Goal: Task Accomplishment & Management: Use online tool/utility

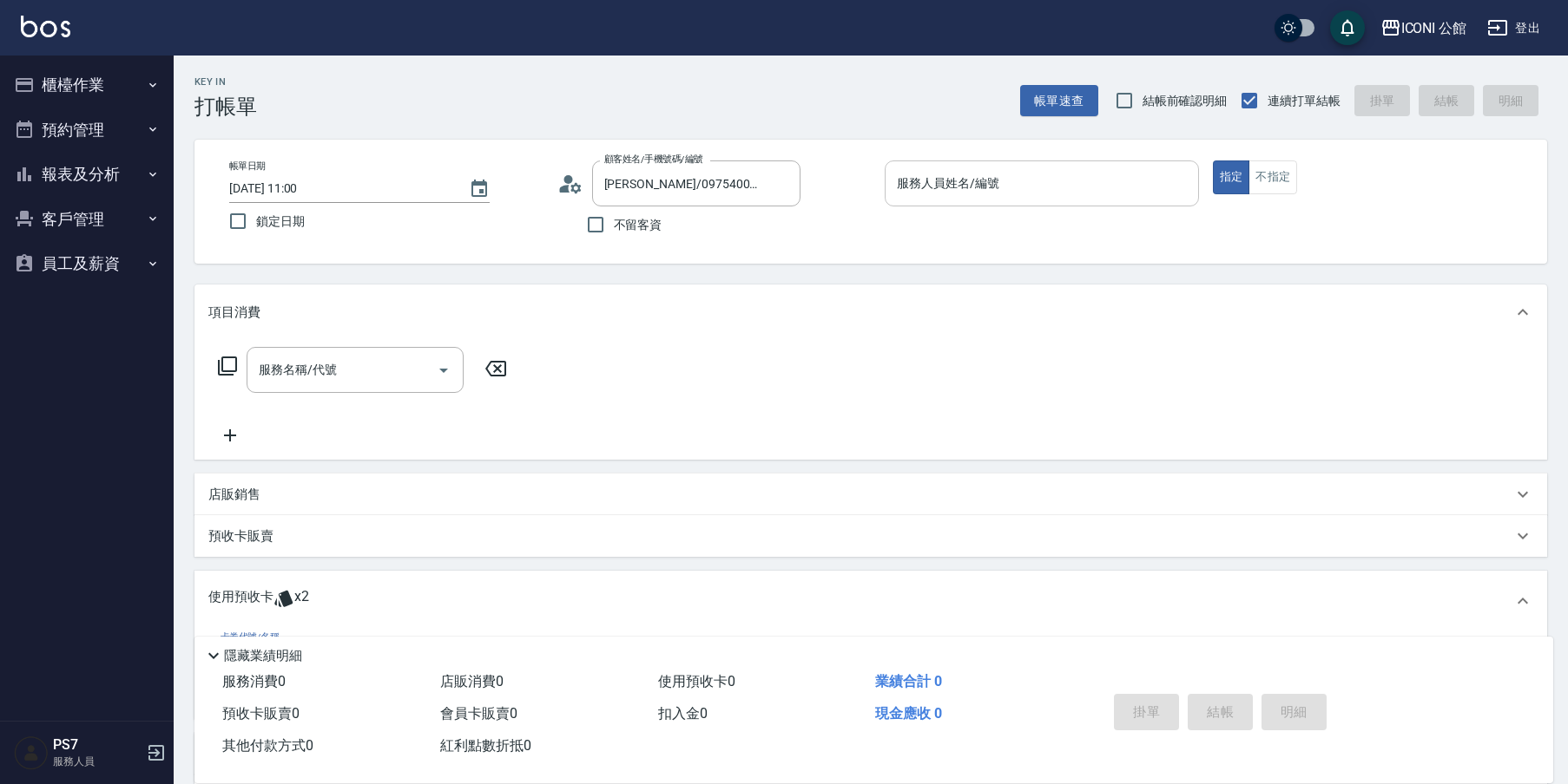
click at [989, 206] on div "服務人員姓名/編號" at bounding box center [1042, 184] width 314 height 46
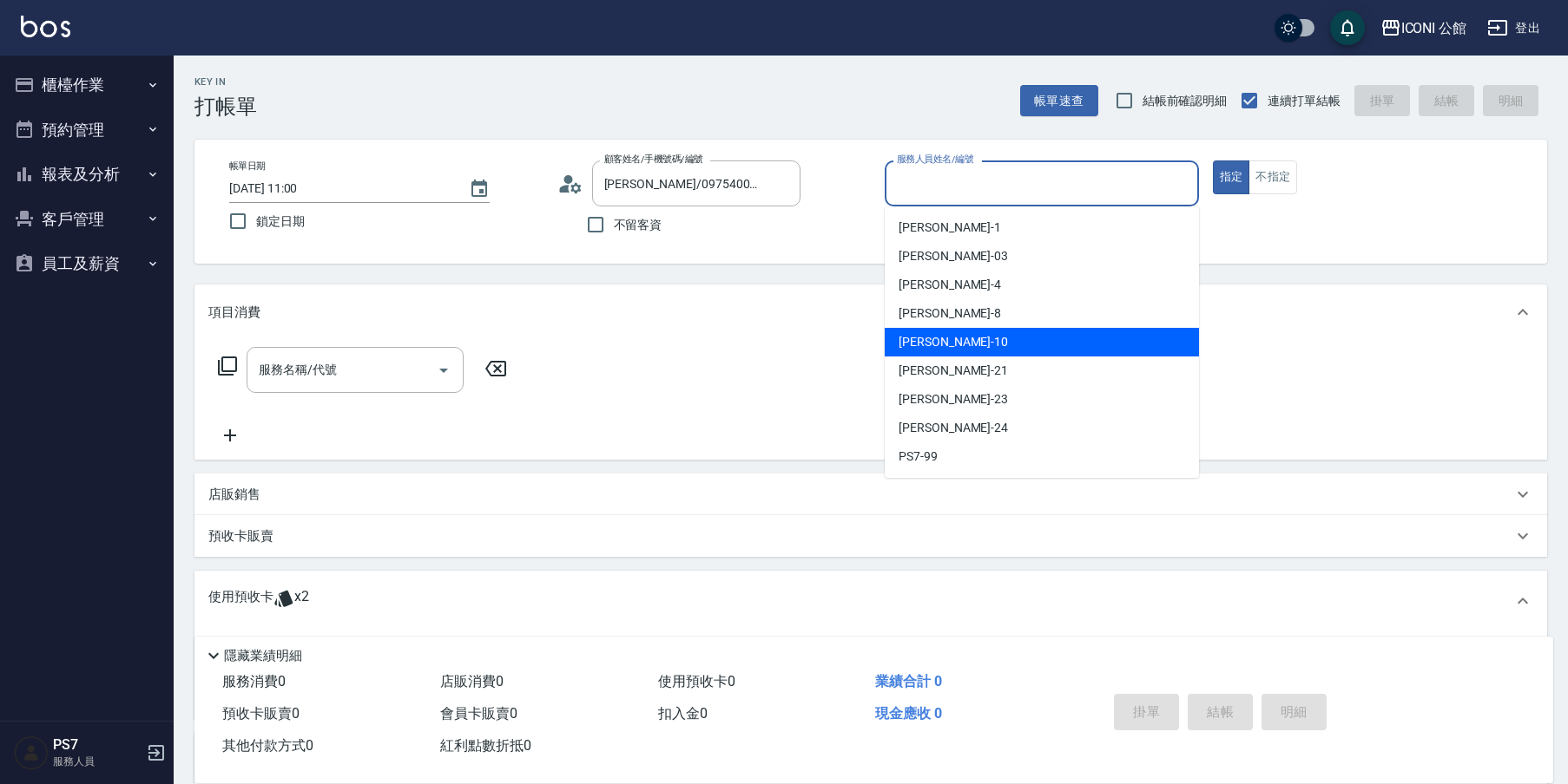
click at [967, 344] on div "[PERSON_NAME] -10" at bounding box center [1042, 342] width 314 height 29
type input "[PERSON_NAME]-10"
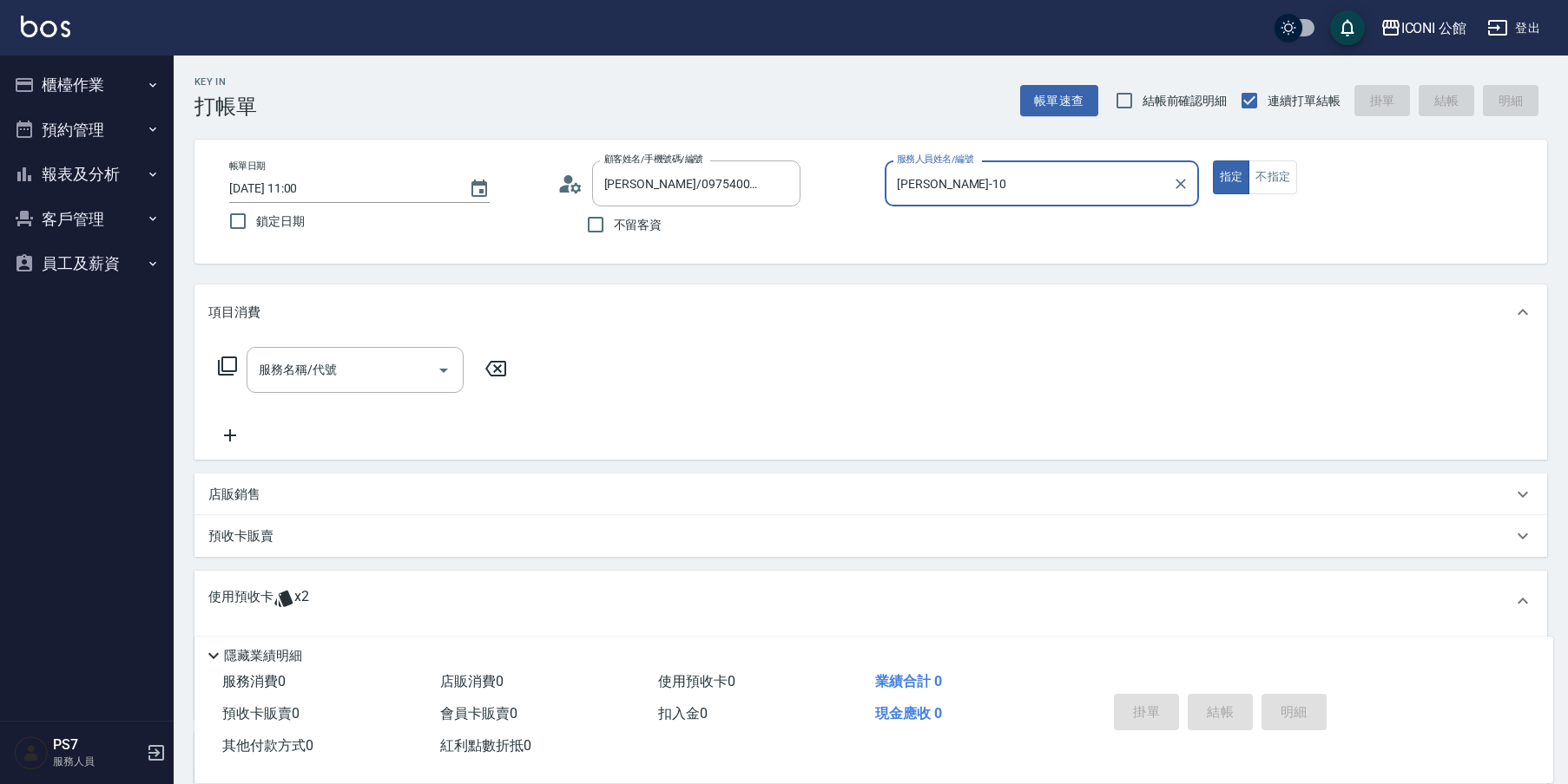
click at [226, 361] on icon at bounding box center [228, 366] width 21 height 21
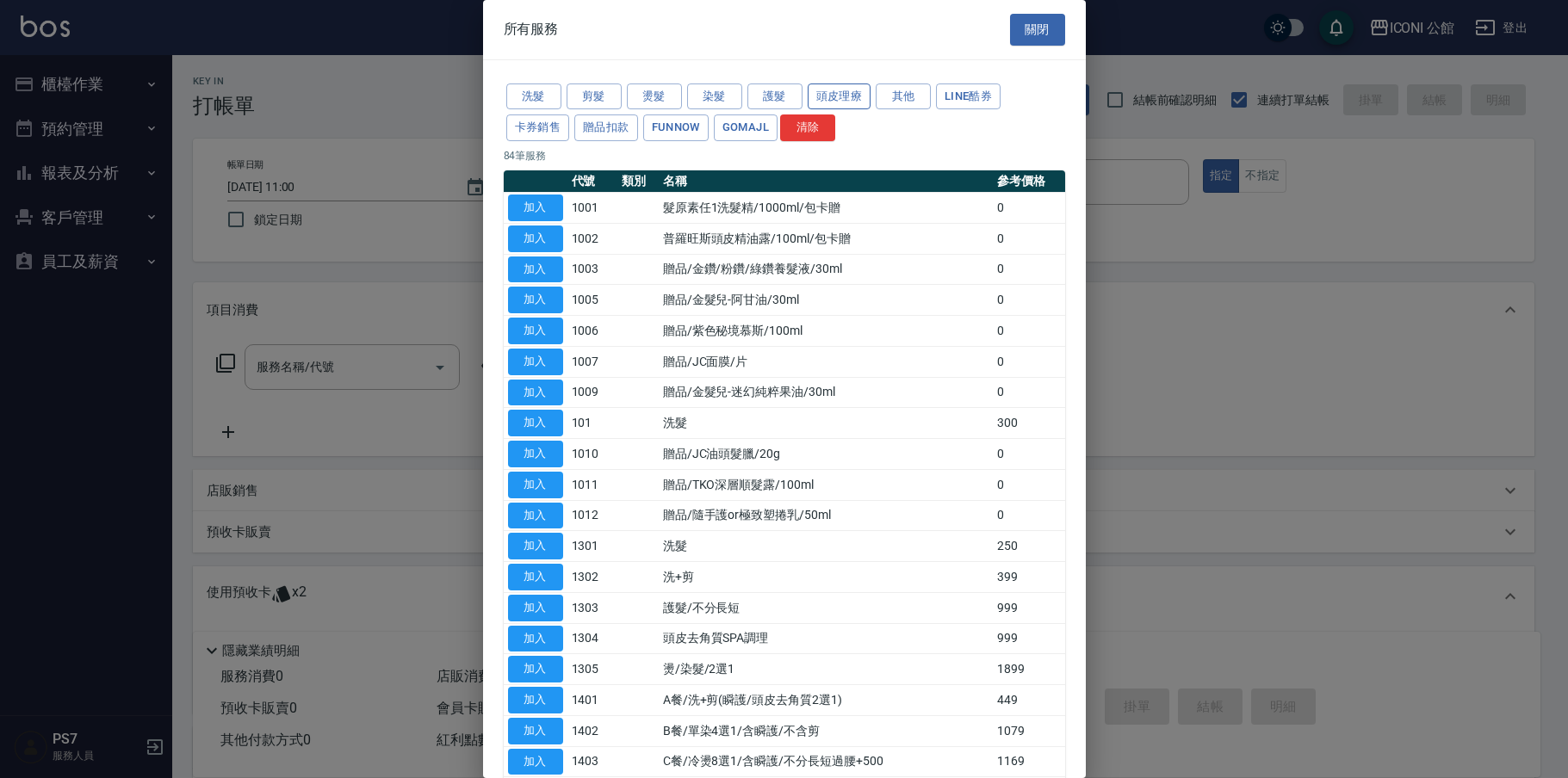
click at [854, 90] on button "頭皮理療" at bounding box center [839, 97] width 64 height 27
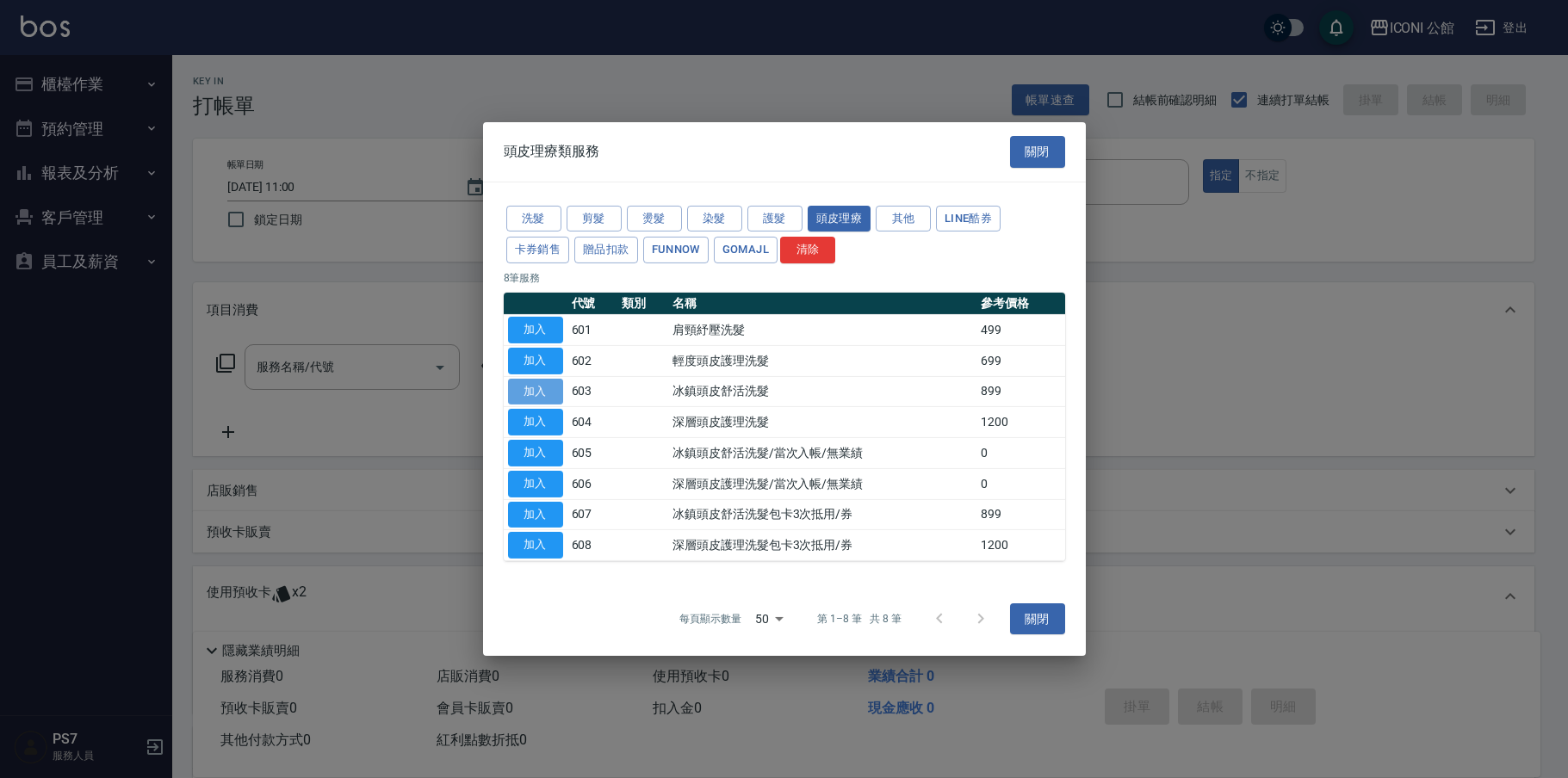
click at [551, 400] on button "加入" at bounding box center [535, 391] width 55 height 27
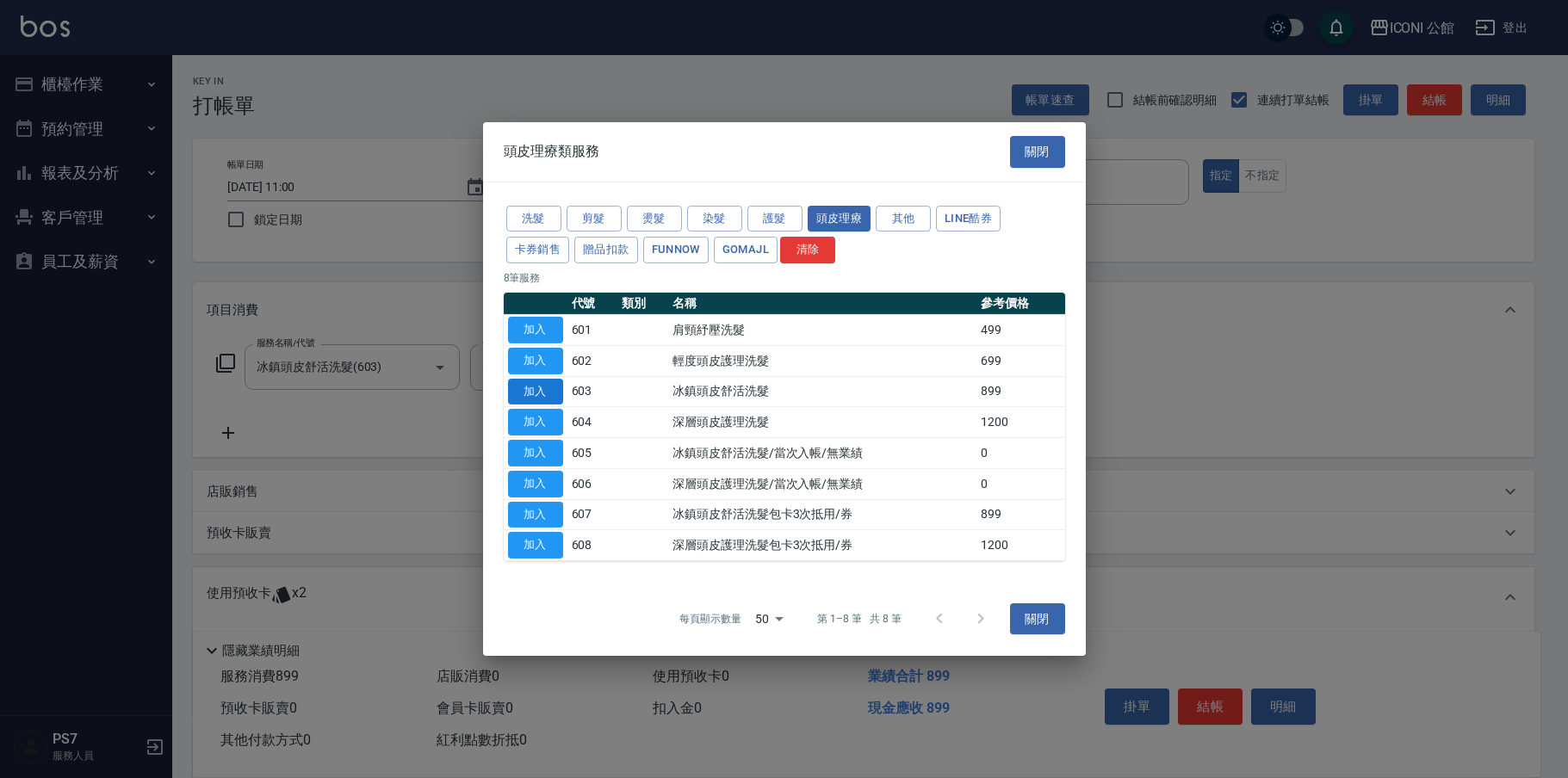
type input "冰鎮頭皮舒活洗髮(603)"
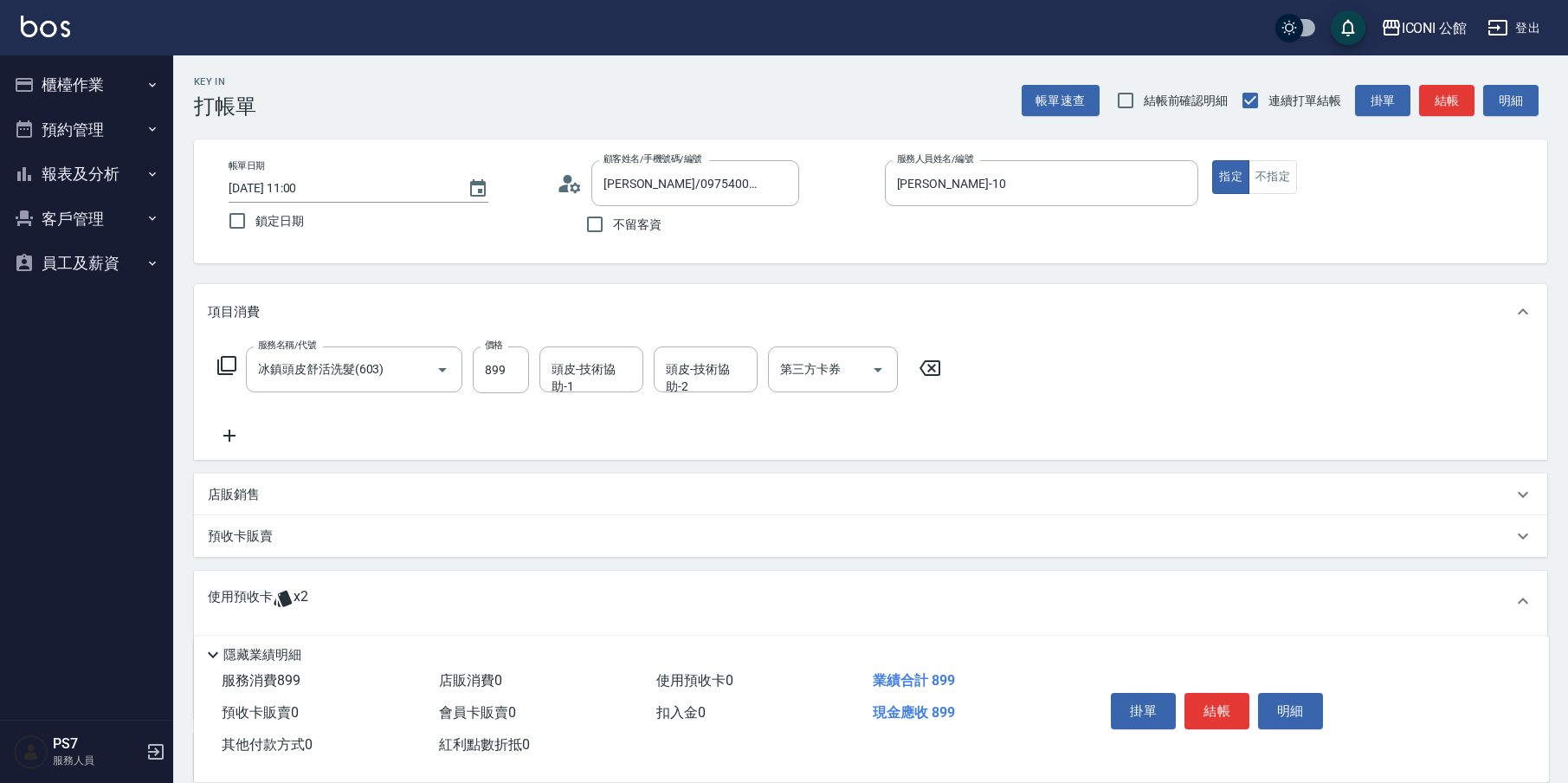
drag, startPoint x: 461, startPoint y: 313, endPoint x: 532, endPoint y: 290, distance: 74.6
click at [462, 313] on div "項目消費" at bounding box center [860, 312] width 1305 height 18
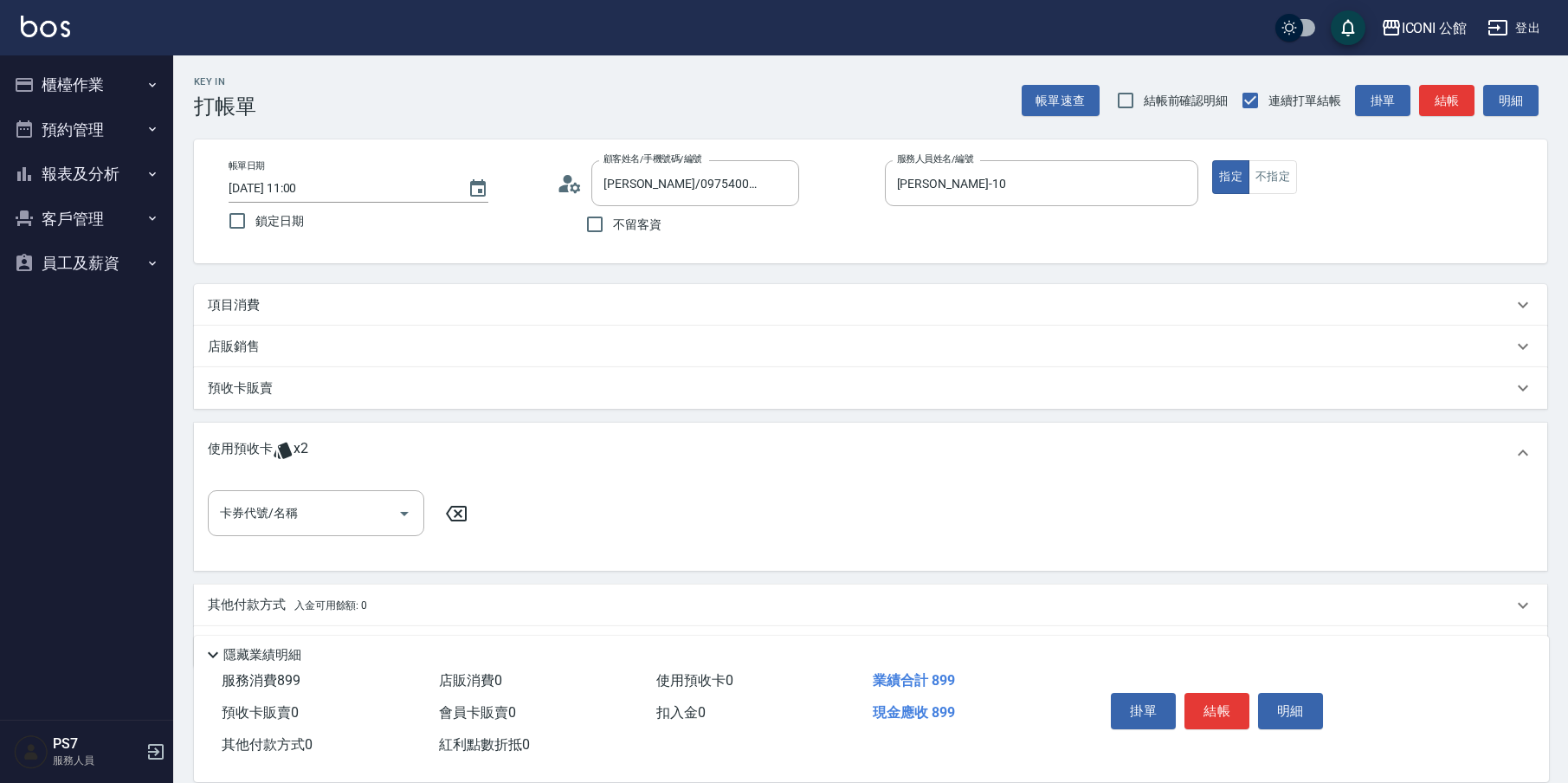
click at [379, 310] on div "項目消費" at bounding box center [860, 305] width 1305 height 18
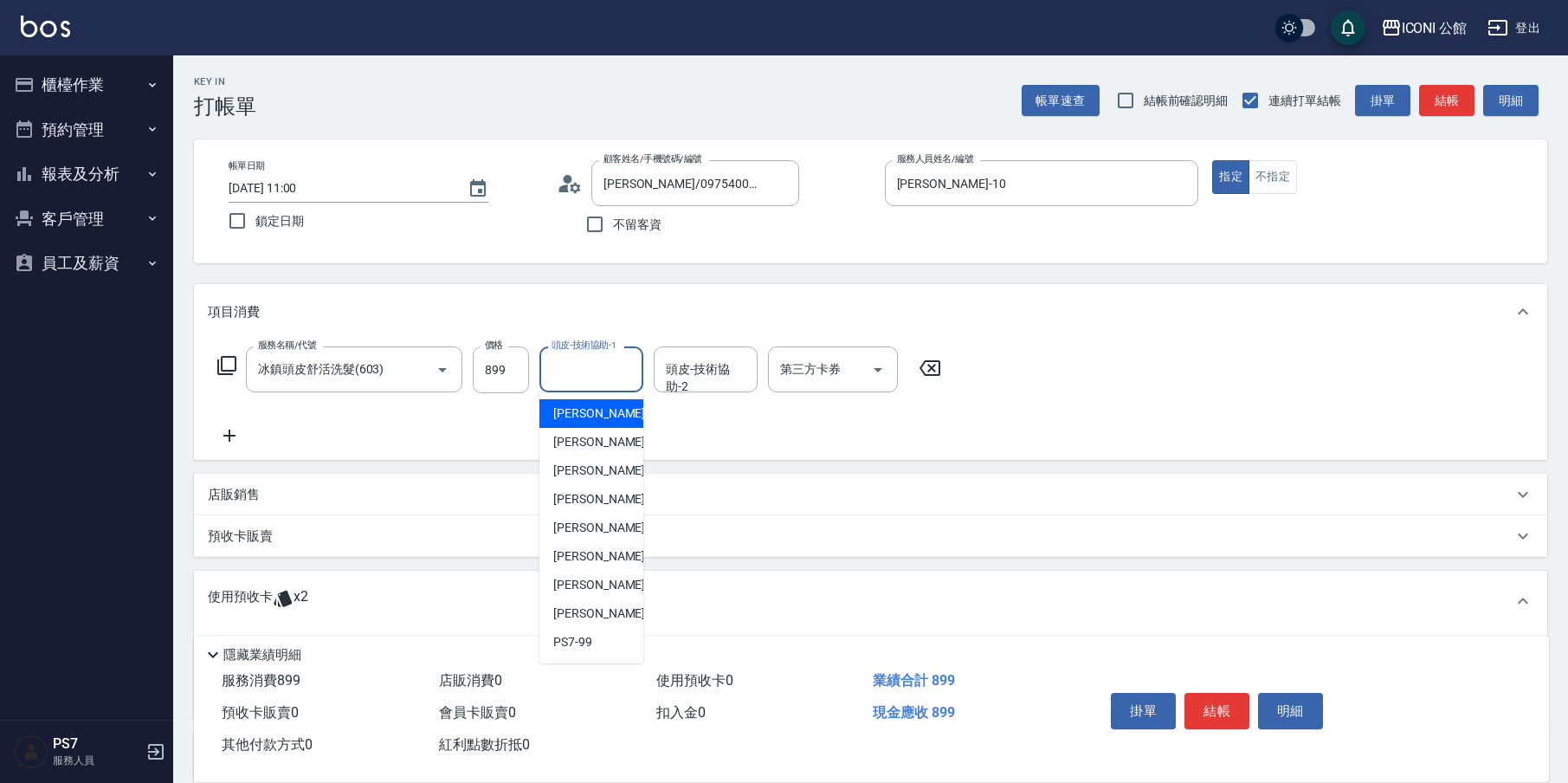
click at [555, 354] on div "頭皮-技術協助-1 頭皮-技術協助-1" at bounding box center [591, 370] width 104 height 46
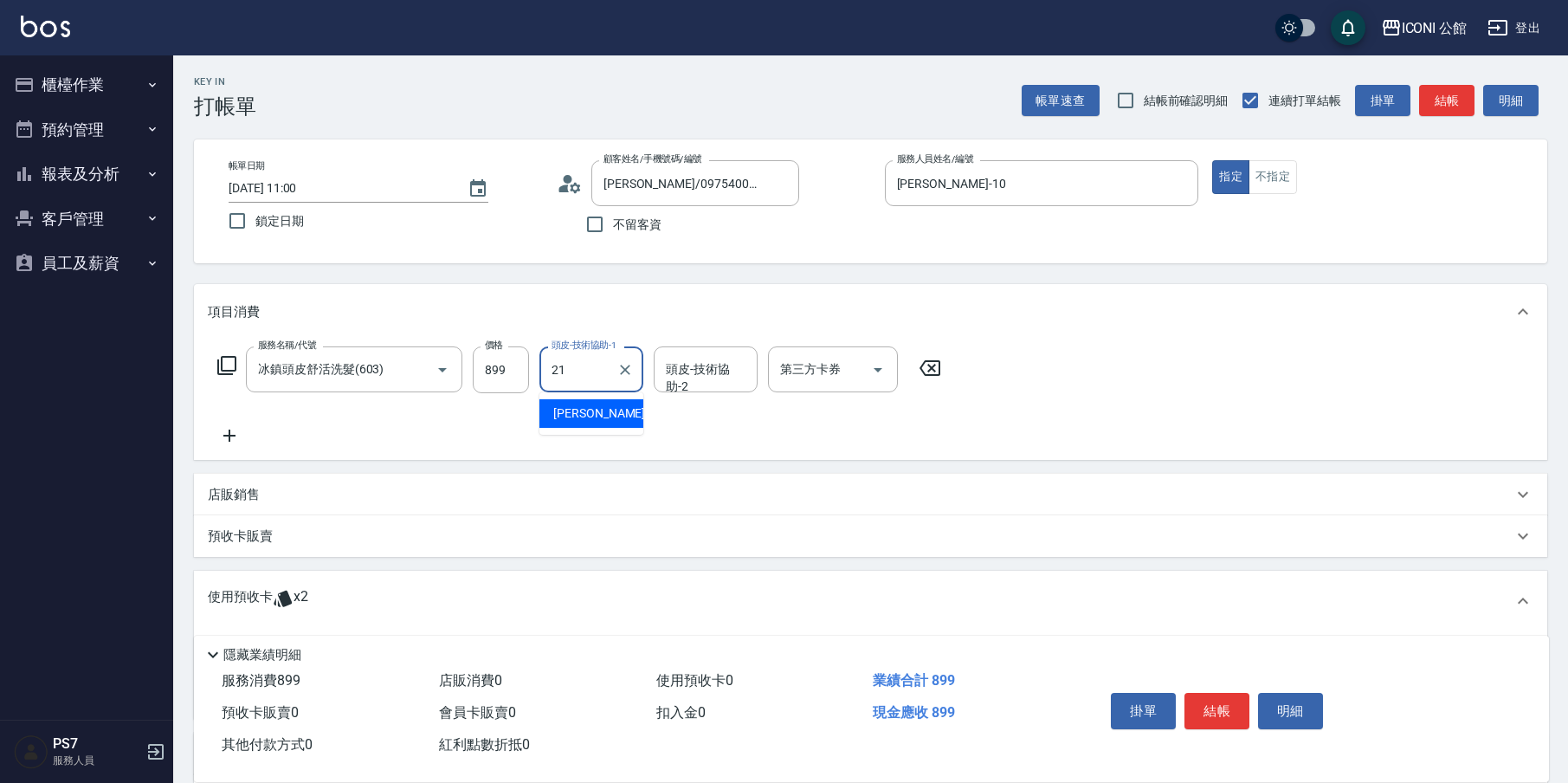
type input "[PERSON_NAME]-21"
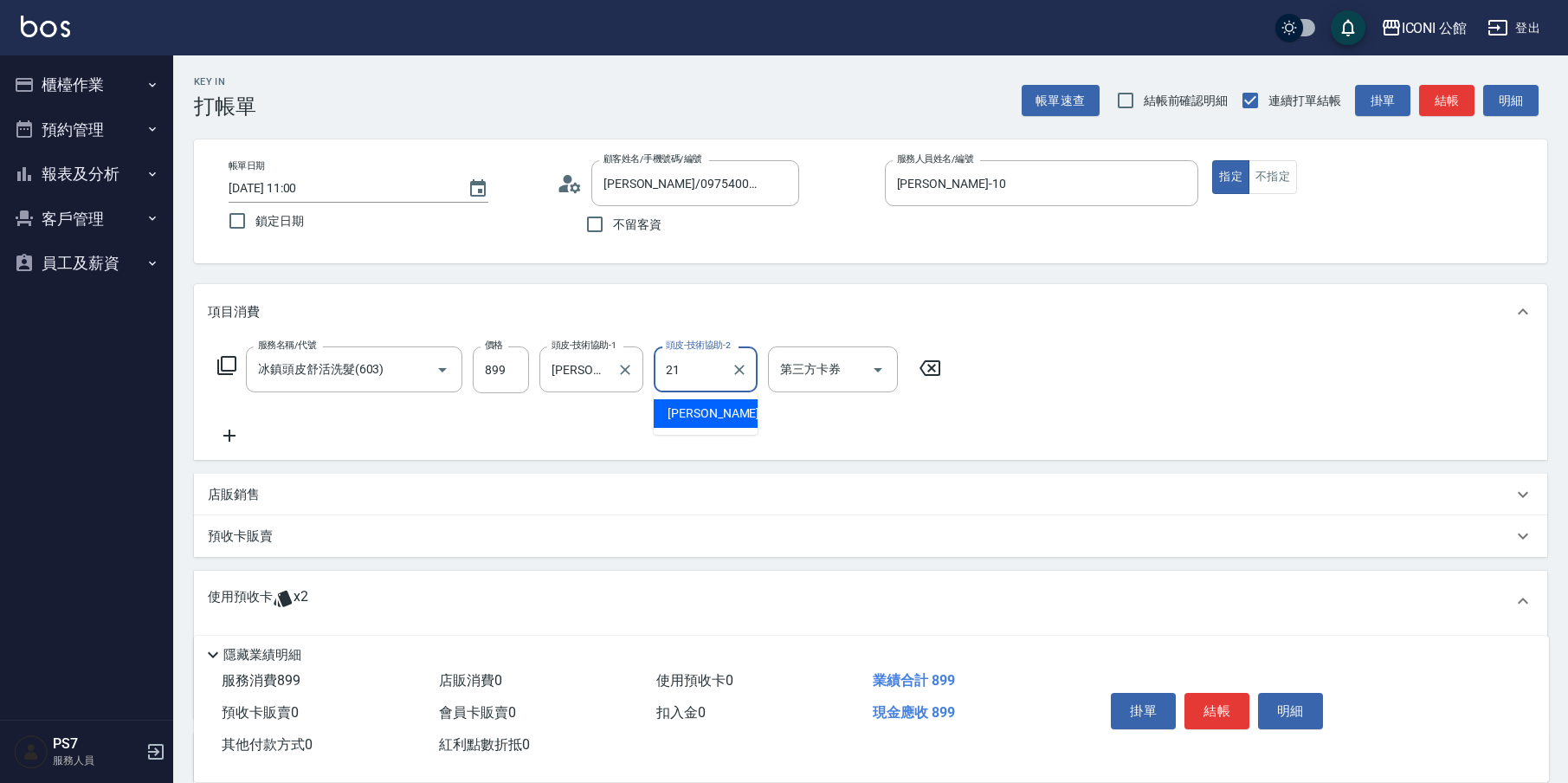
type input "[PERSON_NAME]-21"
click at [225, 363] on icon at bounding box center [227, 366] width 21 height 21
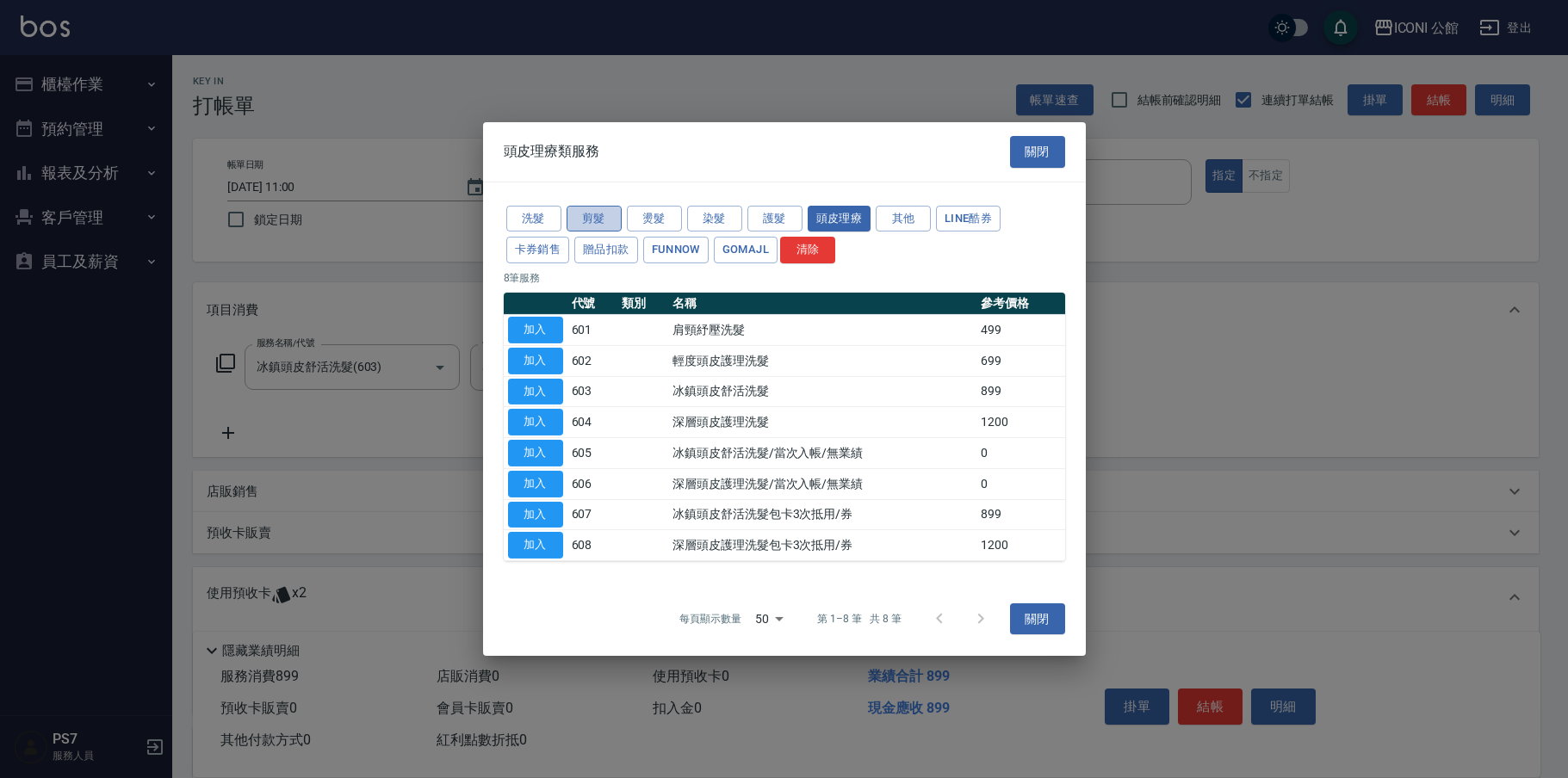
click at [580, 225] on button "剪髮" at bounding box center [594, 218] width 55 height 27
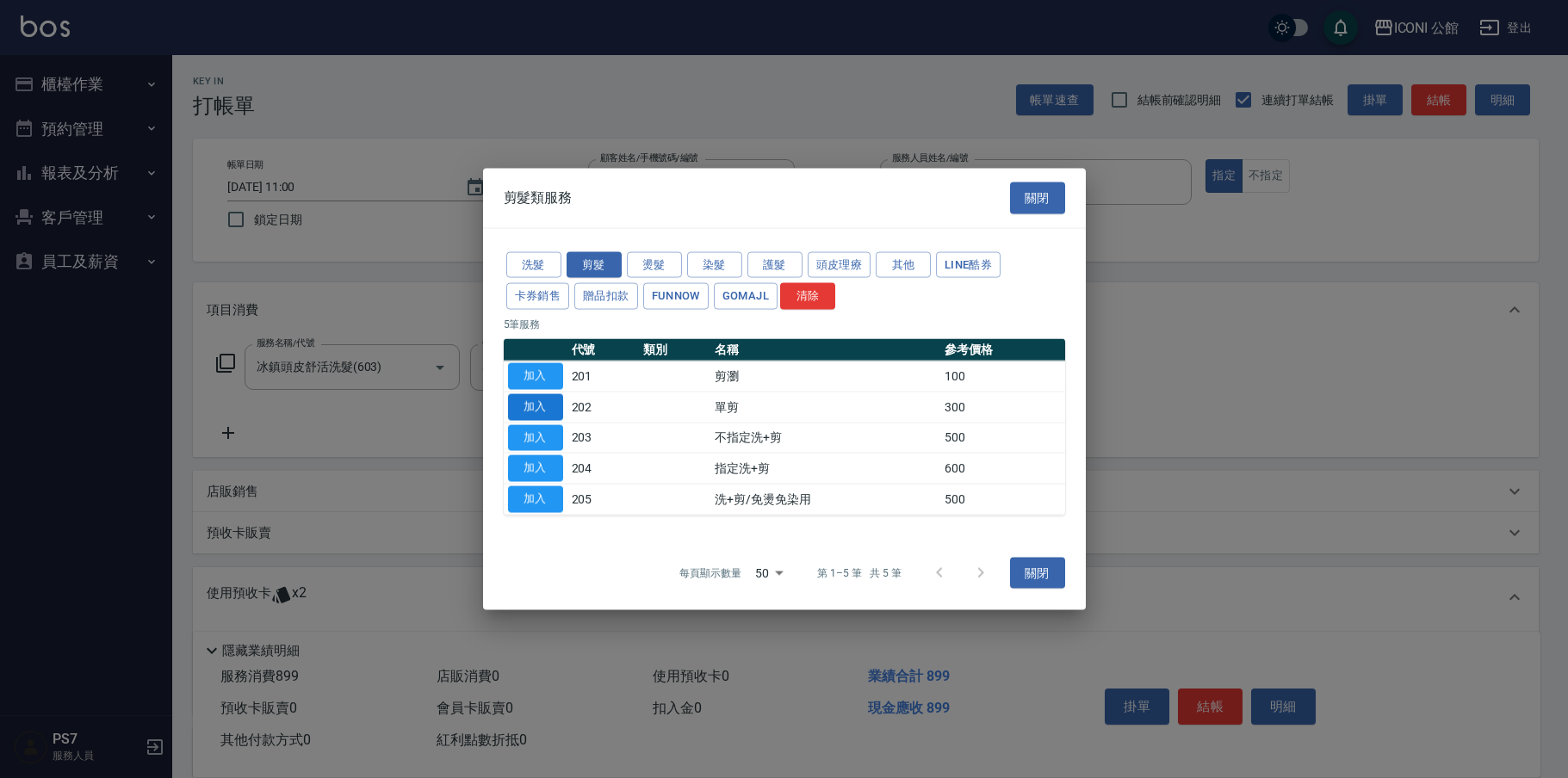
drag, startPoint x: 556, startPoint y: 390, endPoint x: 553, endPoint y: 403, distance: 13.3
click at [553, 403] on tbody "加入 201 剪瀏 100 加入 202 單剪 300 加入 203 不指定洗+剪 500 加入 204 指定洗+剪 600 加入 205 洗+剪/免燙免染用…" at bounding box center [785, 437] width 562 height 154
click at [544, 398] on button "加入" at bounding box center [535, 407] width 55 height 27
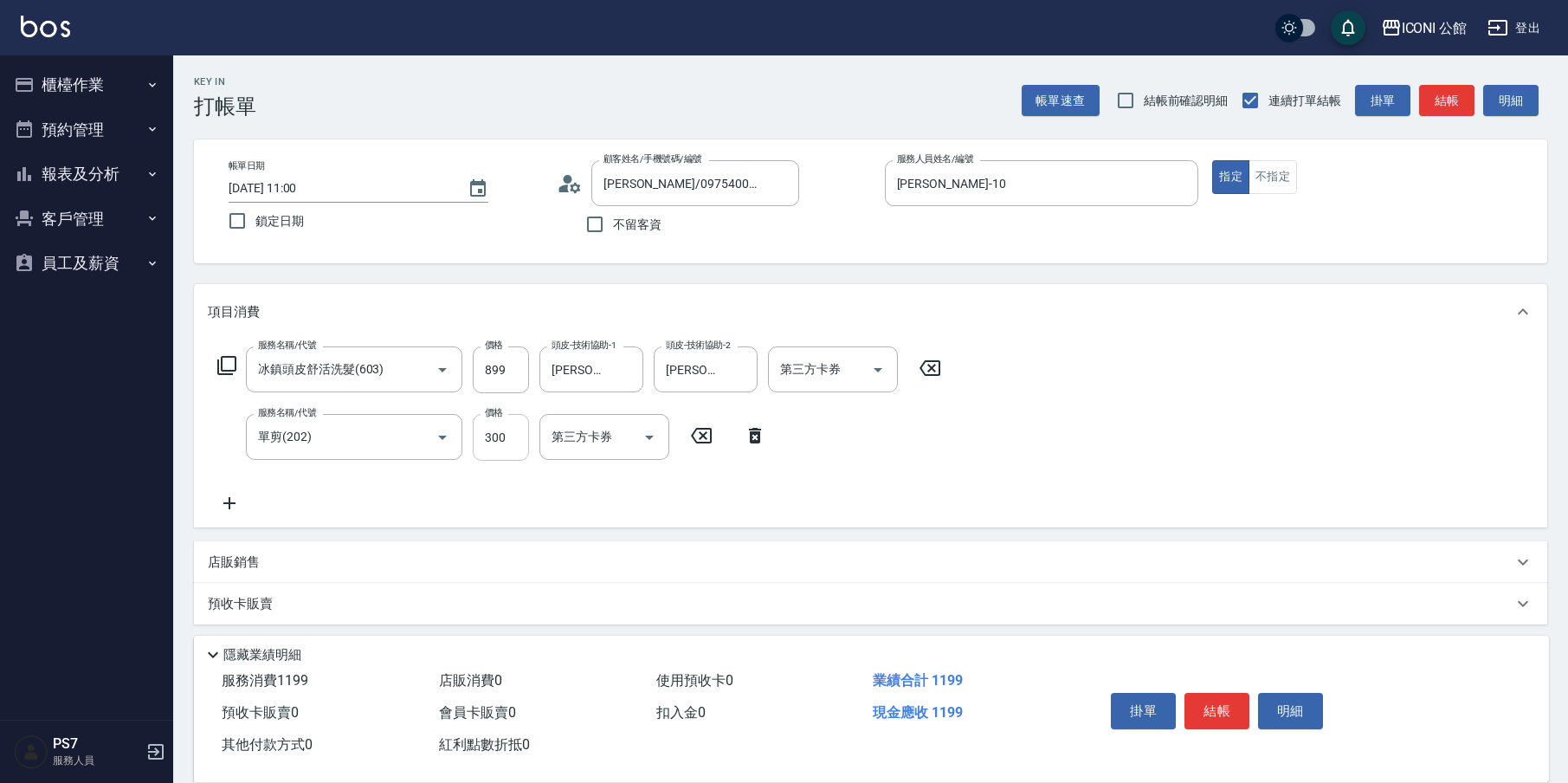
click at [513, 438] on input "300" at bounding box center [500, 437] width 56 height 47
click at [512, 439] on input "300" at bounding box center [500, 437] width 56 height 47
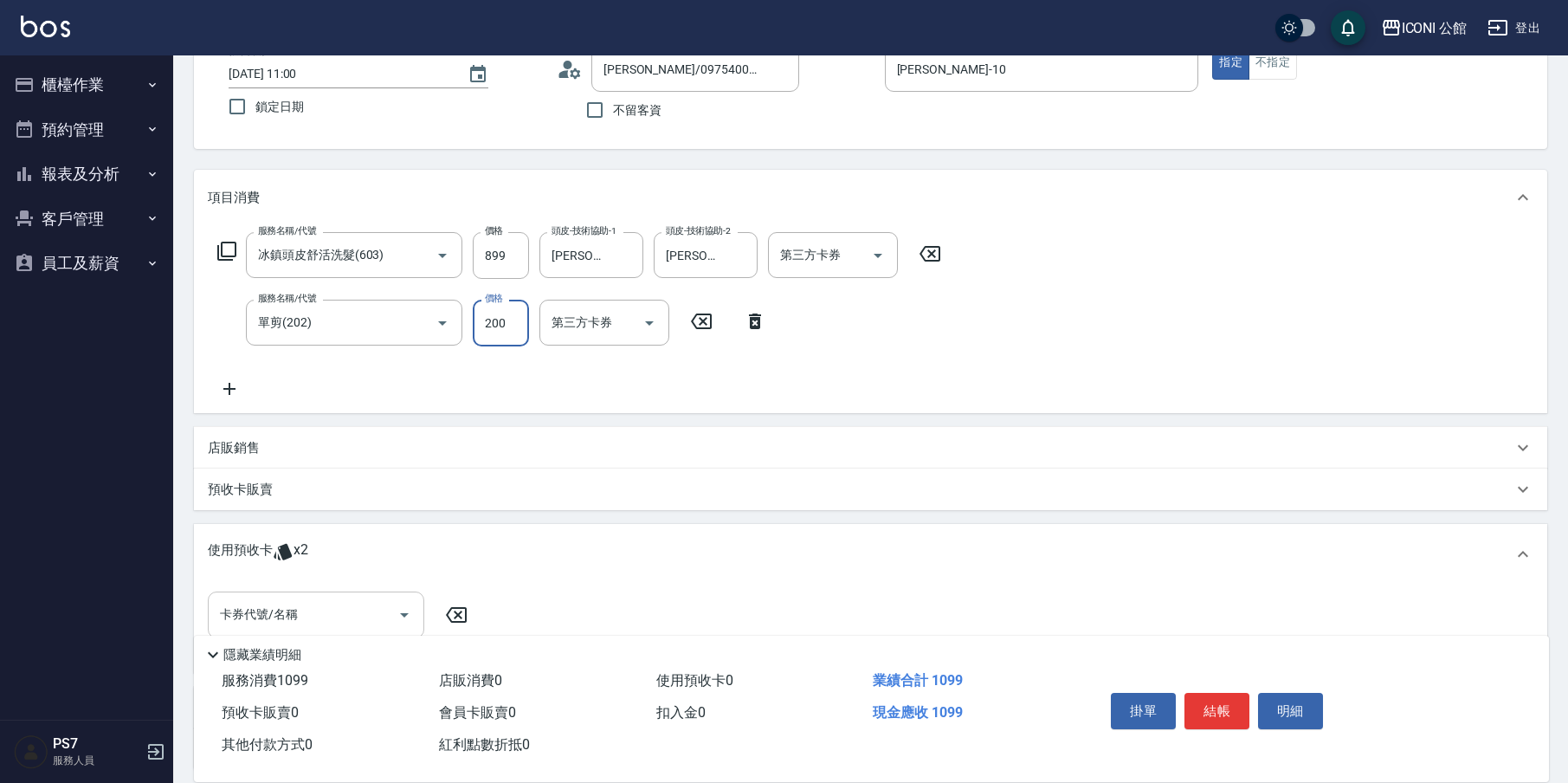
type input "200"
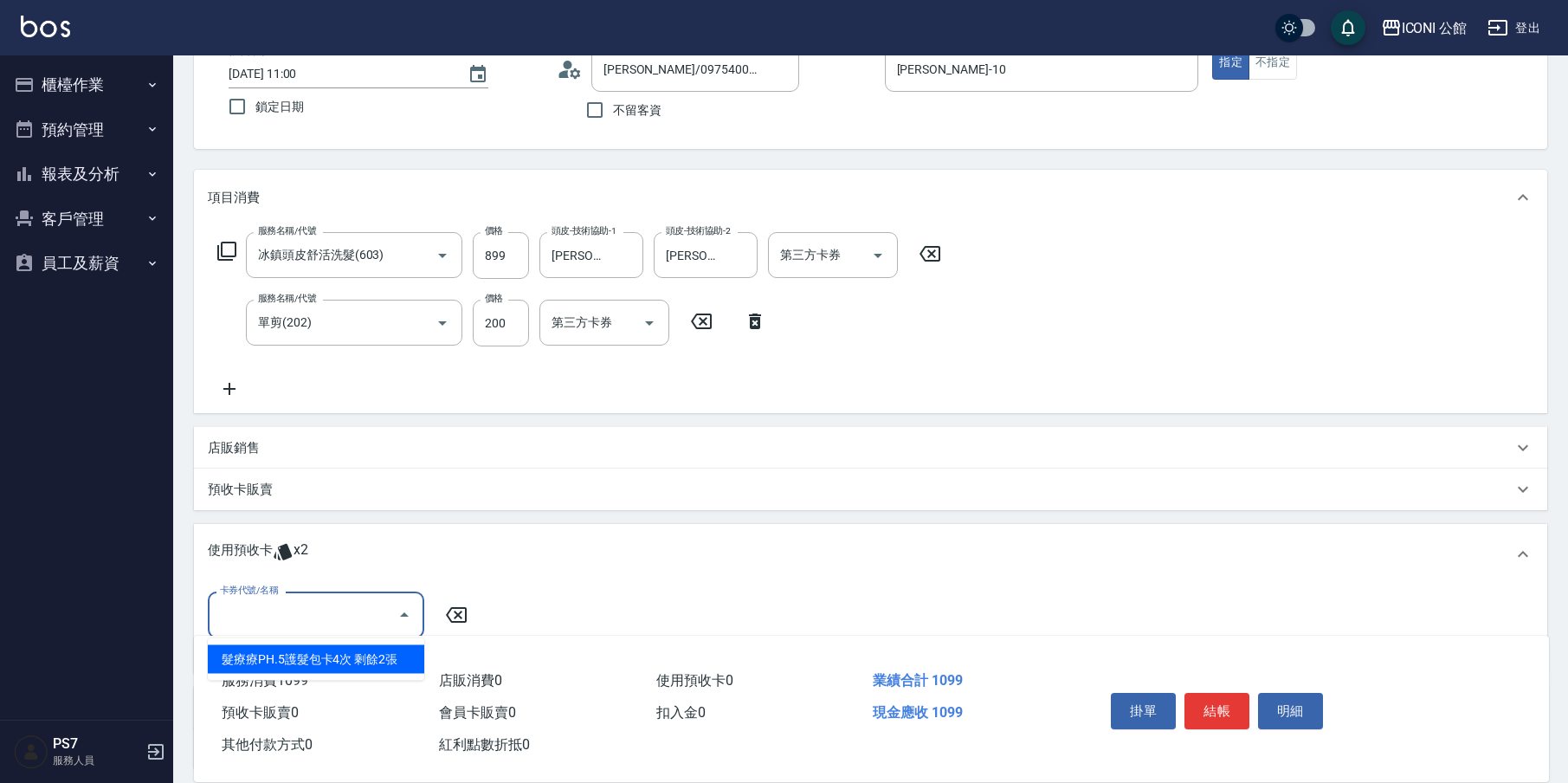
click at [358, 603] on input "卡券代號/名稱" at bounding box center [303, 615] width 175 height 31
click at [360, 656] on div "髮療療PH.5護髮包卡4次 剩餘2張" at bounding box center [316, 660] width 217 height 29
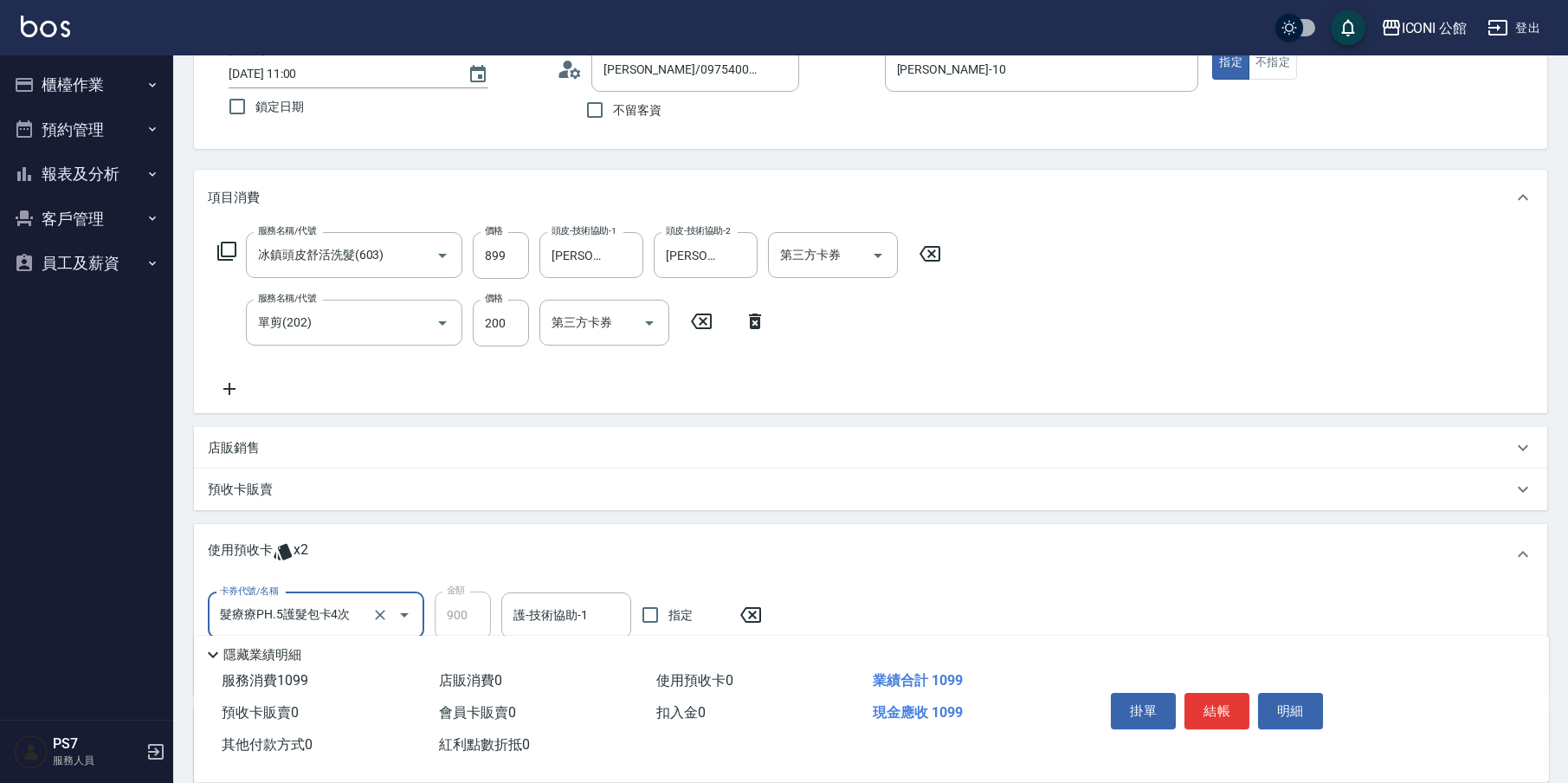
type input "髮療療PH.5護髮包卡4次"
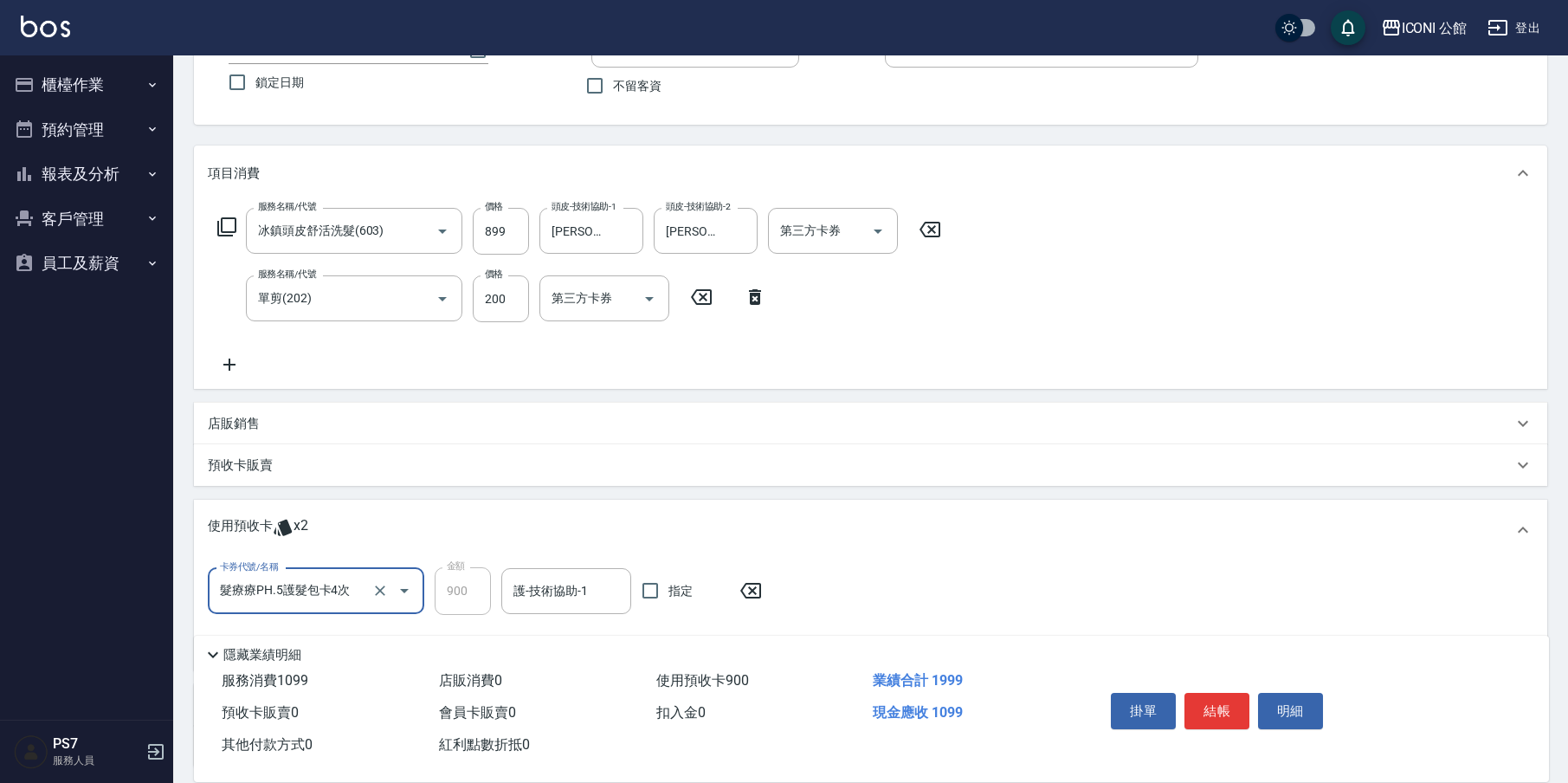
scroll to position [210, 0]
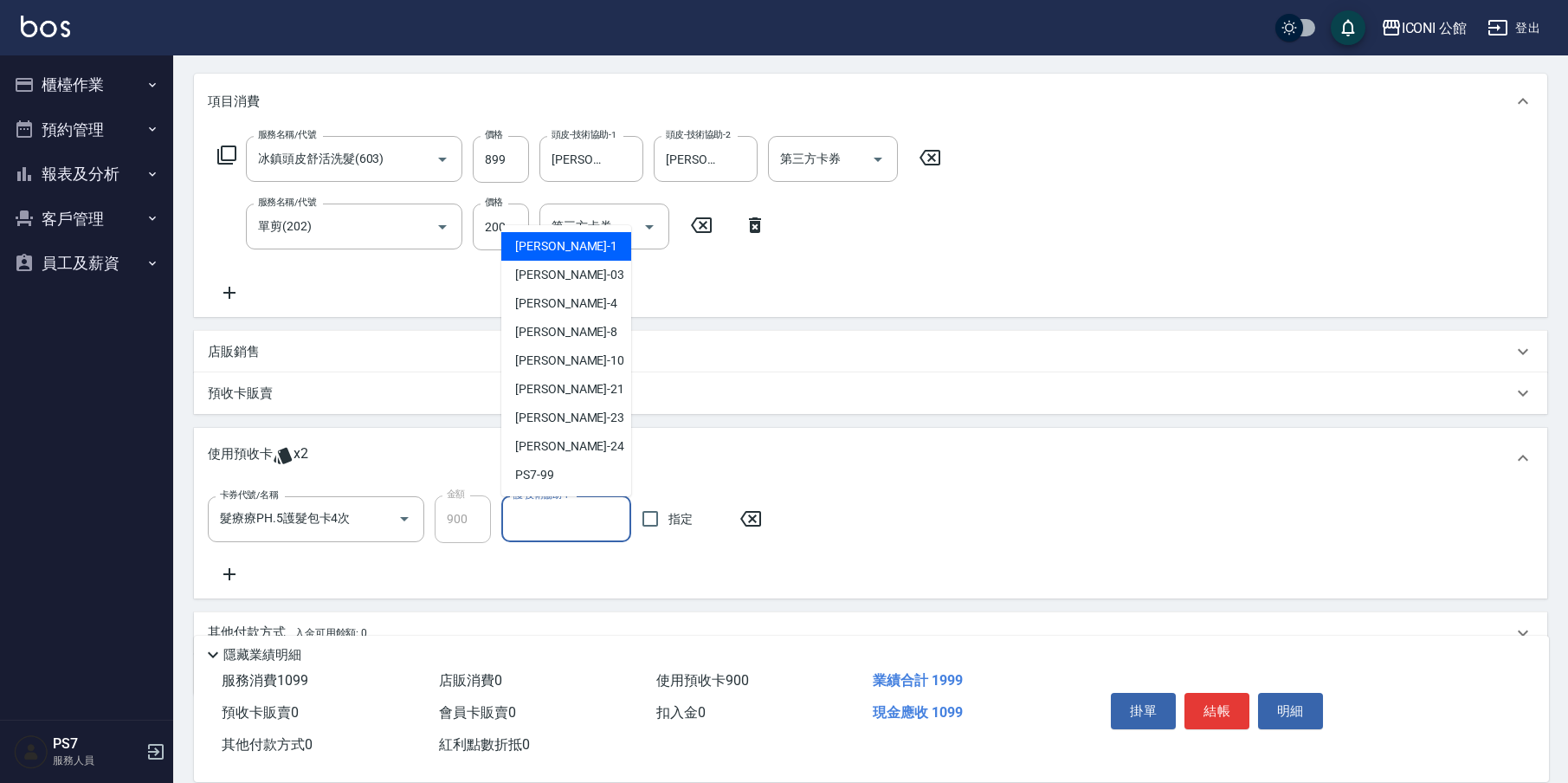
click at [538, 525] on input "護-技術協助-1" at bounding box center [567, 519] width 115 height 31
click at [523, 381] on span "[PERSON_NAME] -21" at bounding box center [570, 389] width 109 height 18
type input "[PERSON_NAME]-21"
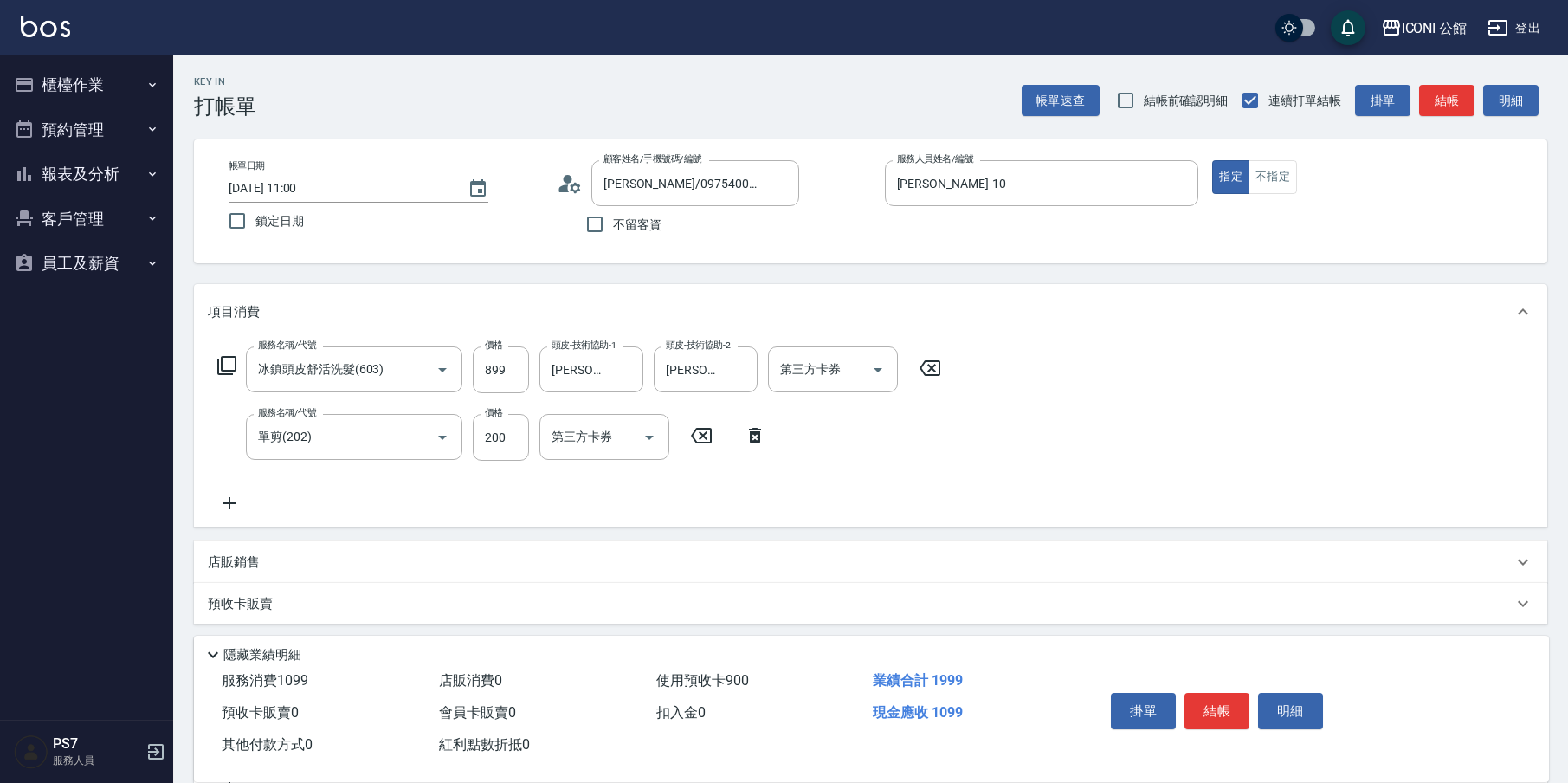
scroll to position [288, 0]
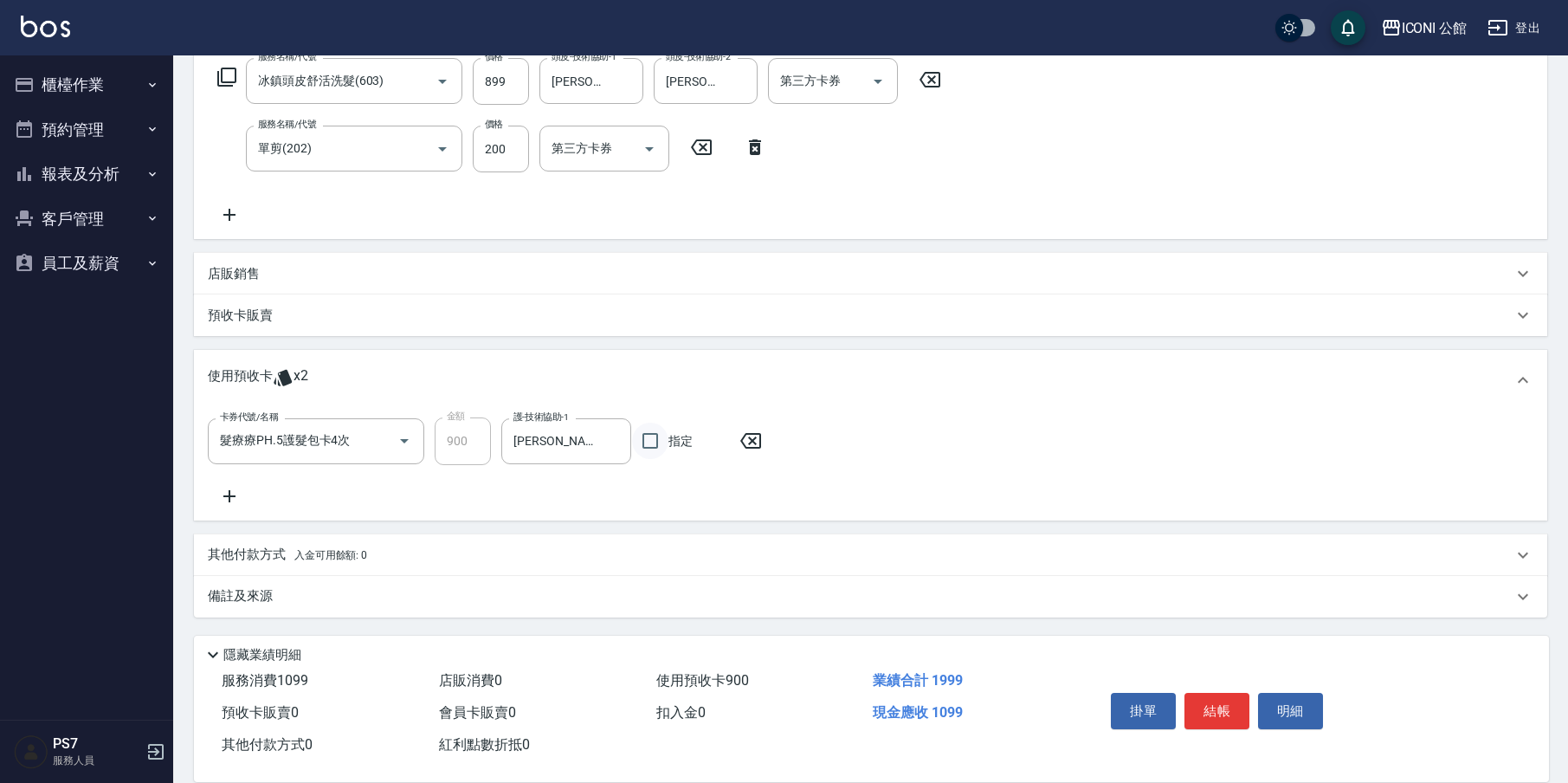
click at [655, 445] on input "指定" at bounding box center [650, 441] width 36 height 36
checkbox input "true"
click at [1210, 704] on button "結帳" at bounding box center [1217, 711] width 65 height 36
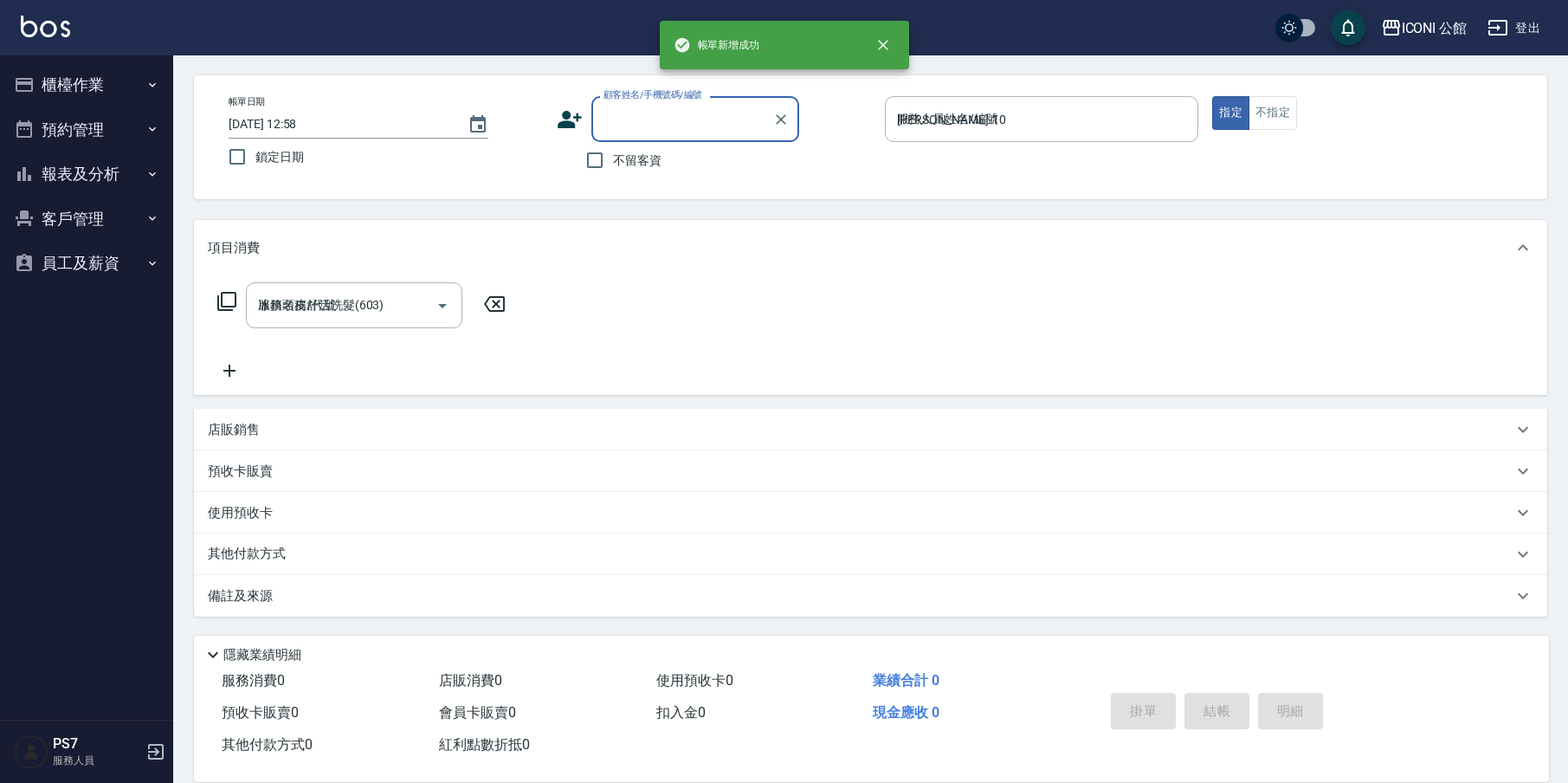
type input "[DATE] 12:58"
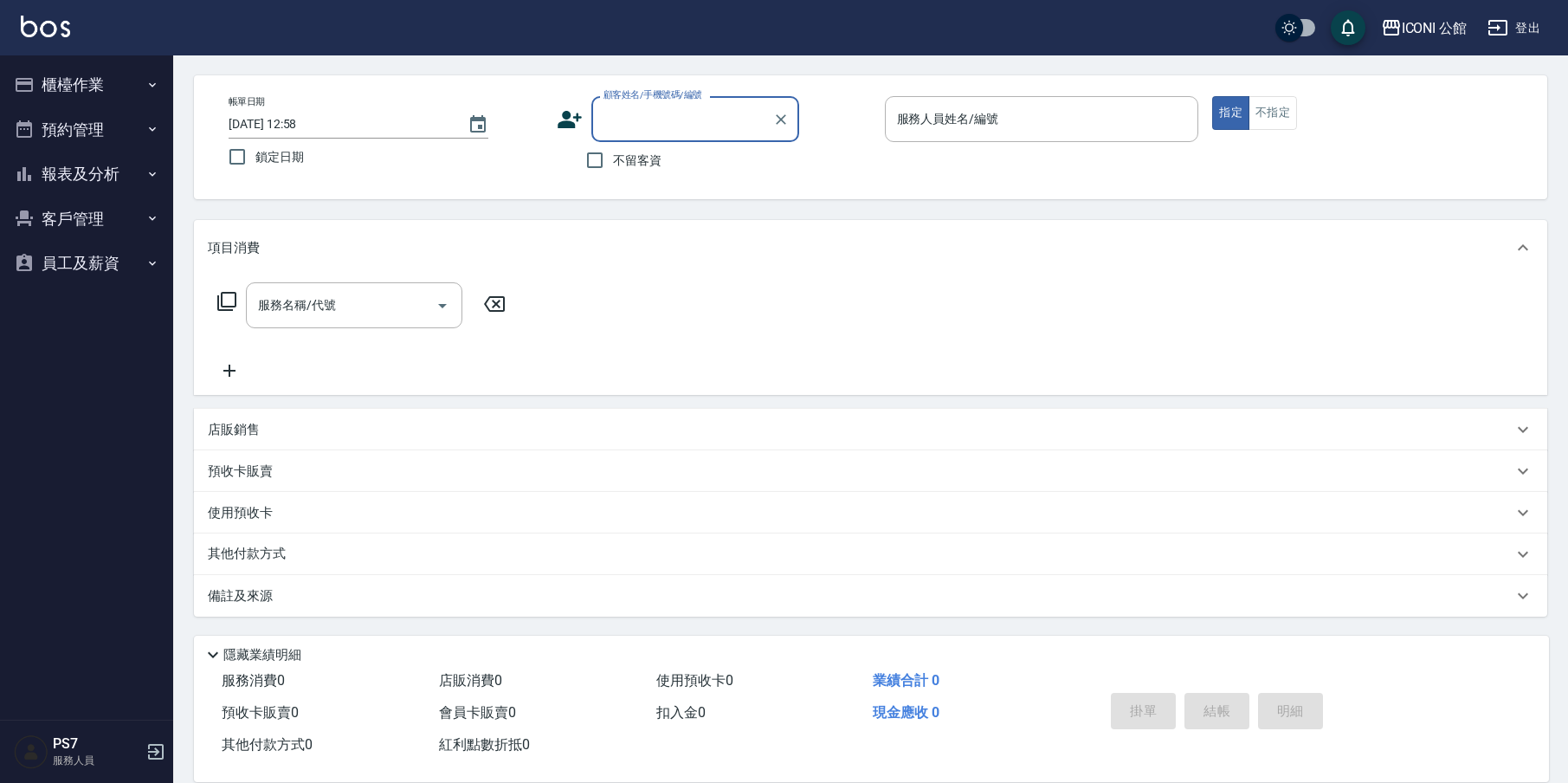
click at [61, 173] on button "報表及分析" at bounding box center [86, 174] width 159 height 45
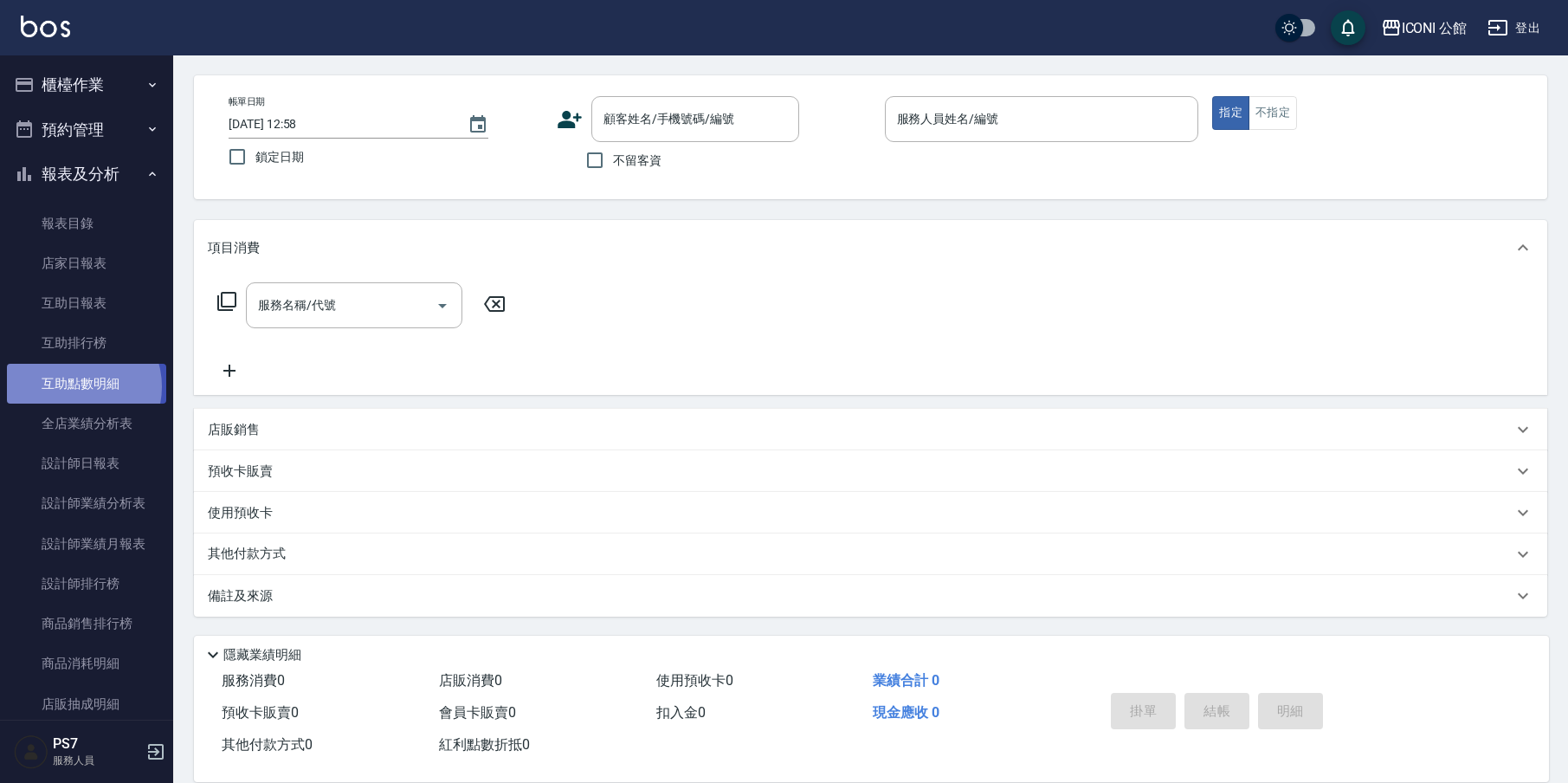
click at [79, 385] on link "互助點數明細" at bounding box center [86, 384] width 159 height 40
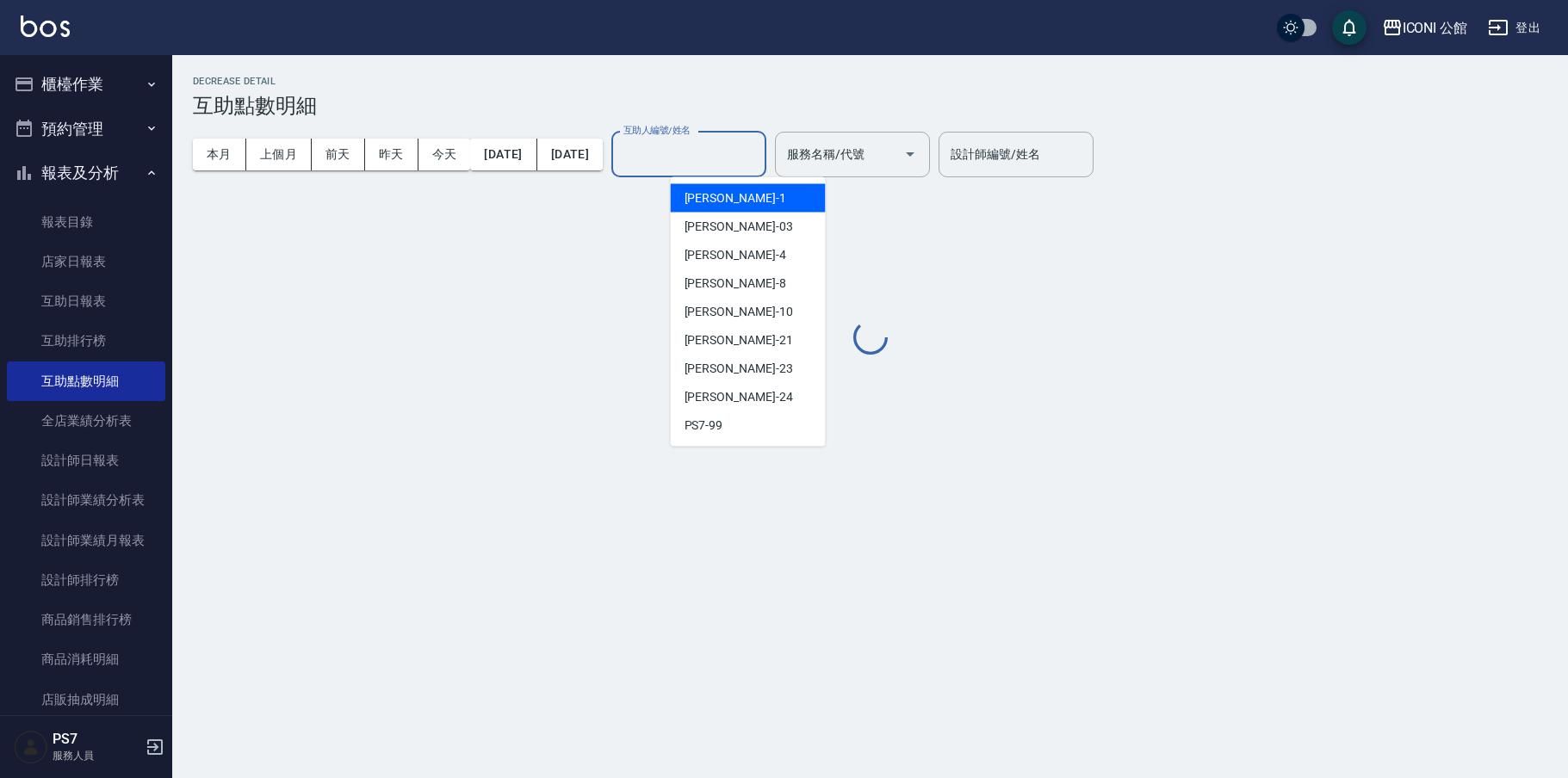
click at [733, 141] on input "互助人編號/姓名" at bounding box center [688, 155] width 140 height 30
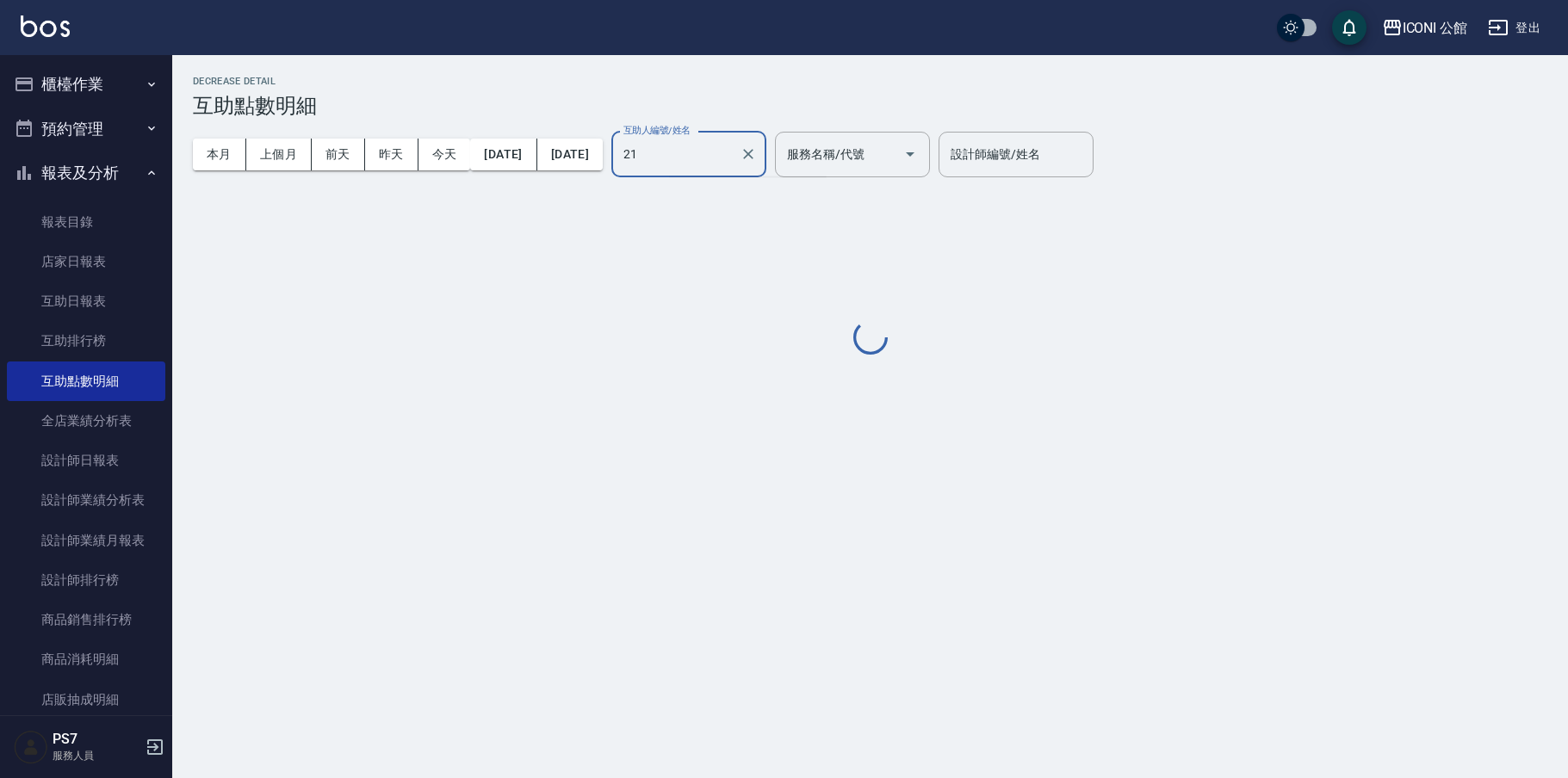
type input "[PERSON_NAME]-21"
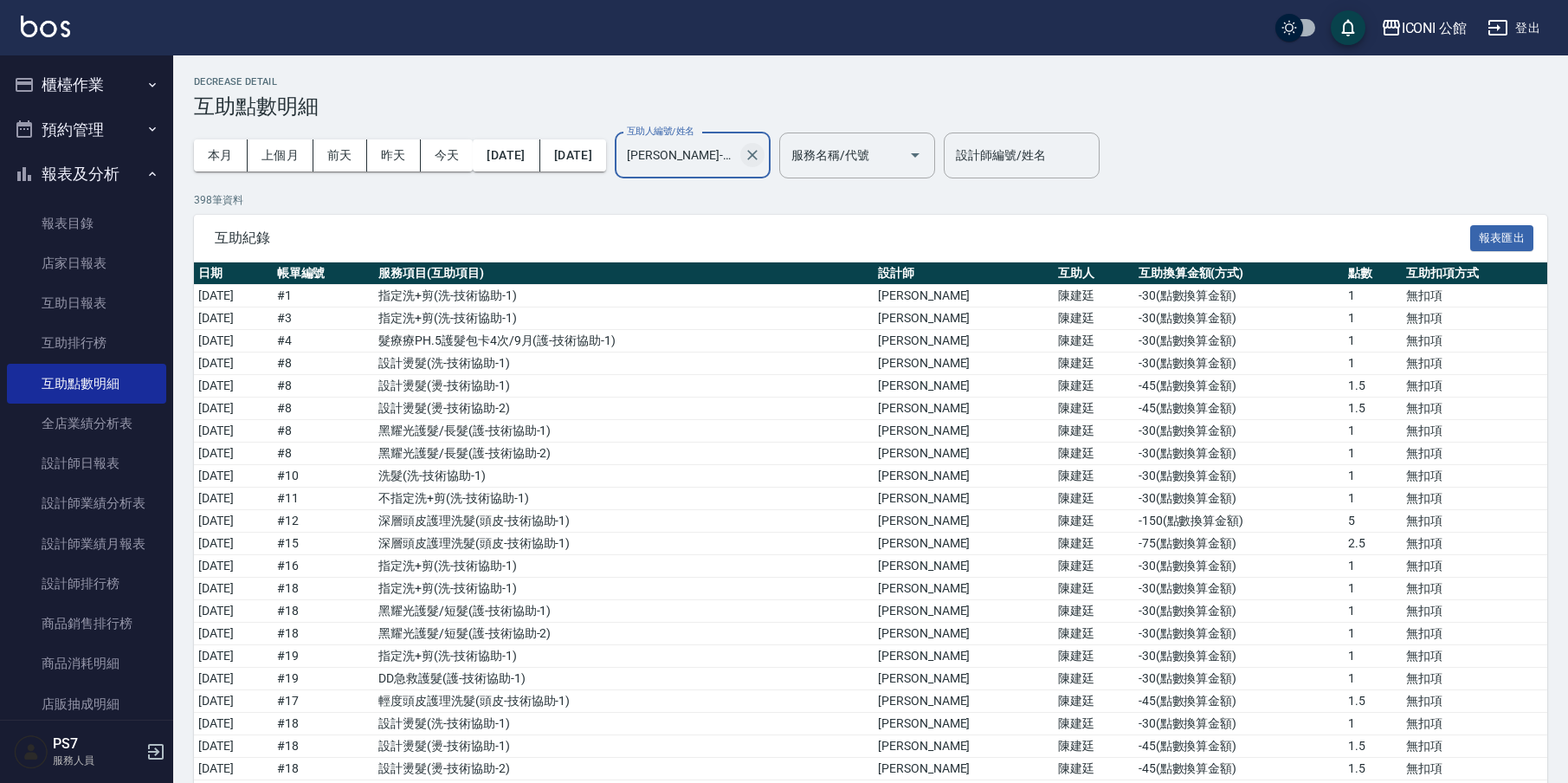
click at [762, 157] on icon "Clear" at bounding box center [752, 155] width 17 height 17
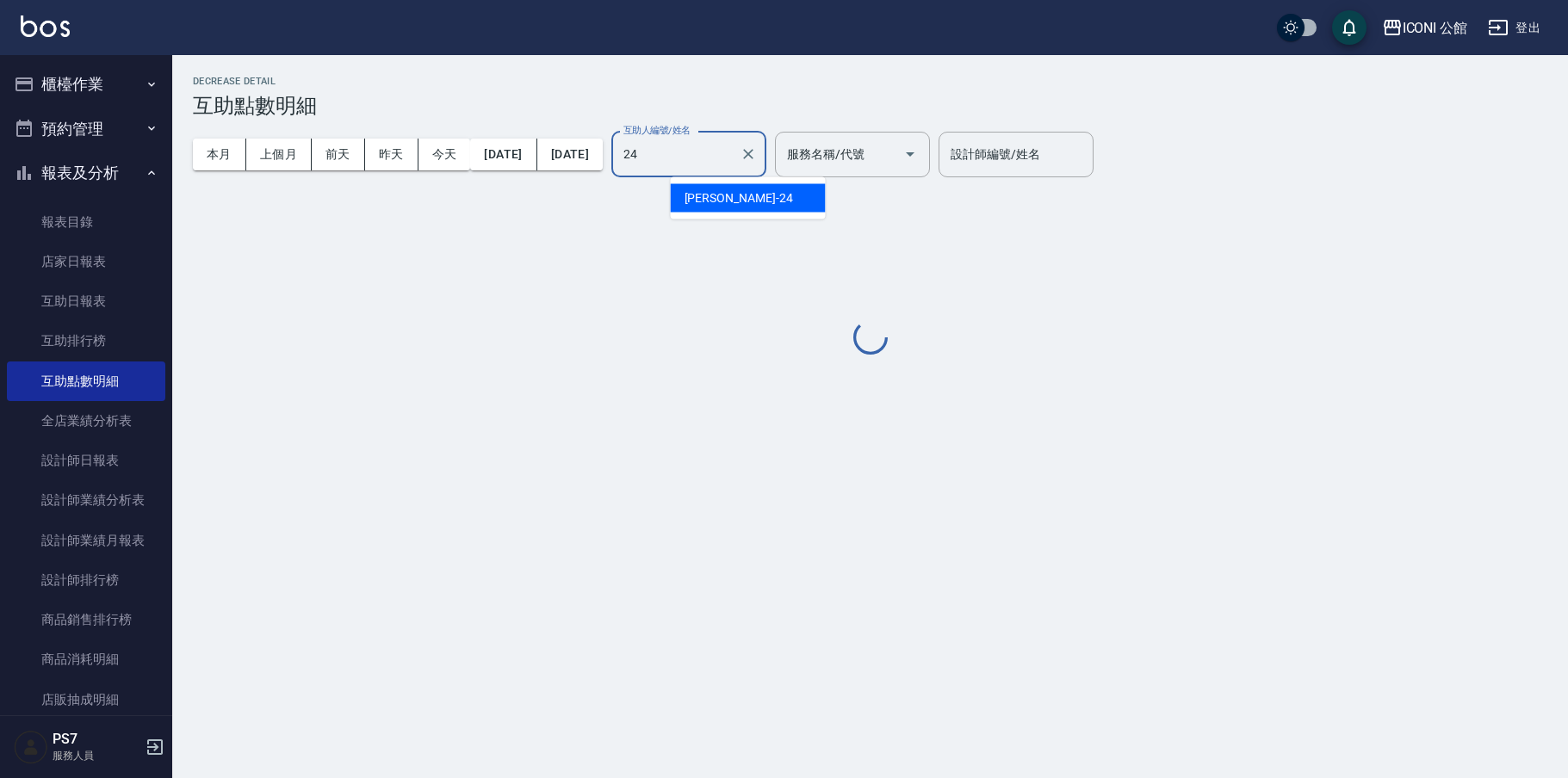
type input "[PERSON_NAME]-24"
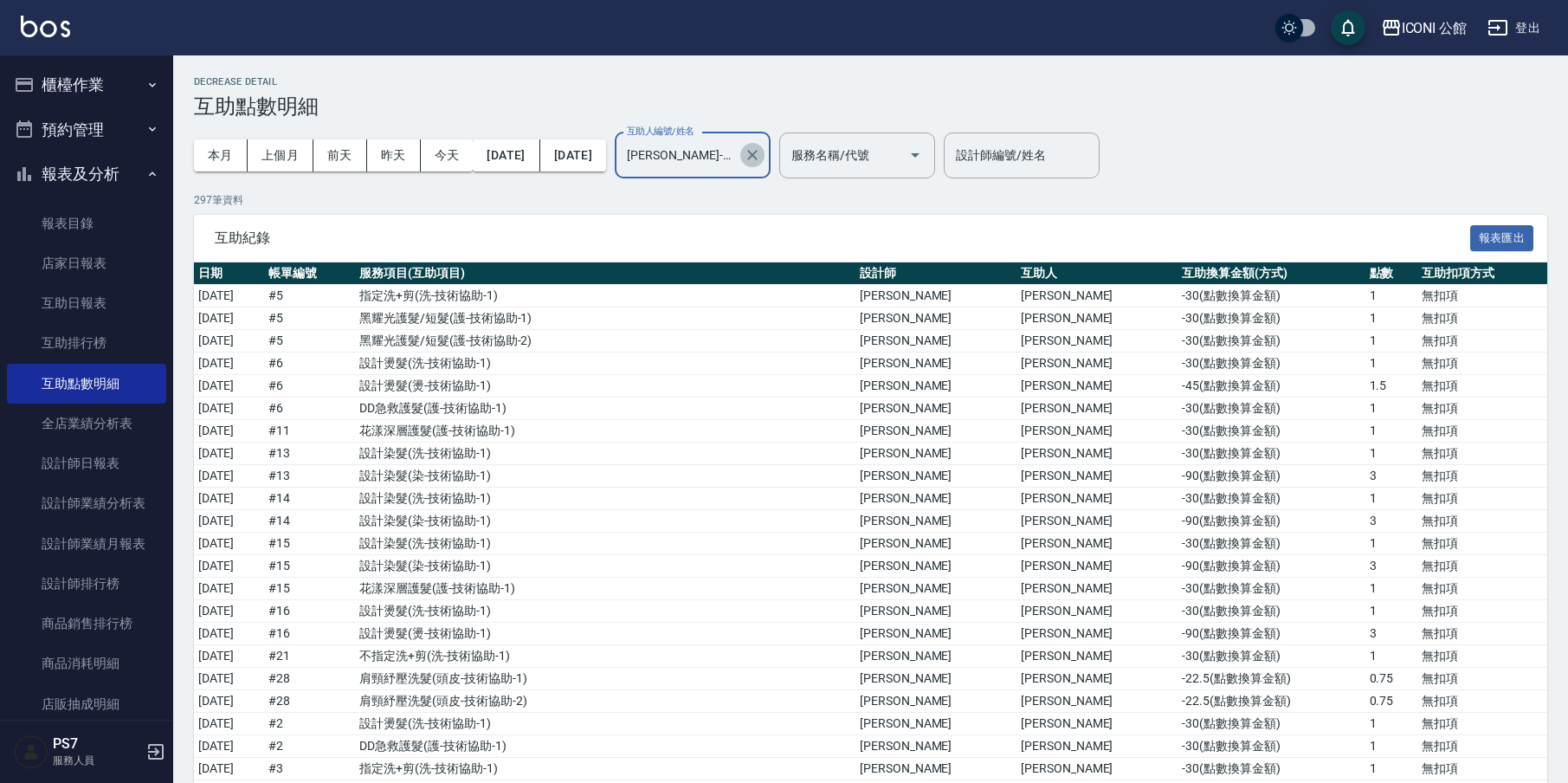
click at [762, 156] on icon "Clear" at bounding box center [752, 155] width 17 height 17
